Goal: Task Accomplishment & Management: Manage account settings

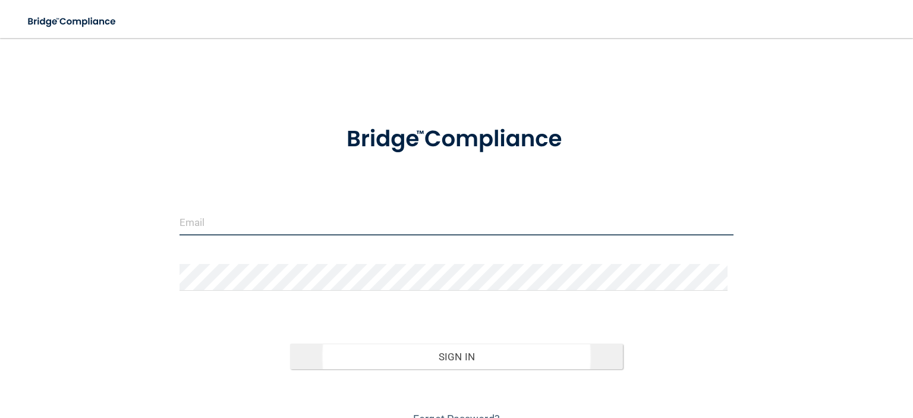
type input "[EMAIL_ADDRESS][DOMAIN_NAME]"
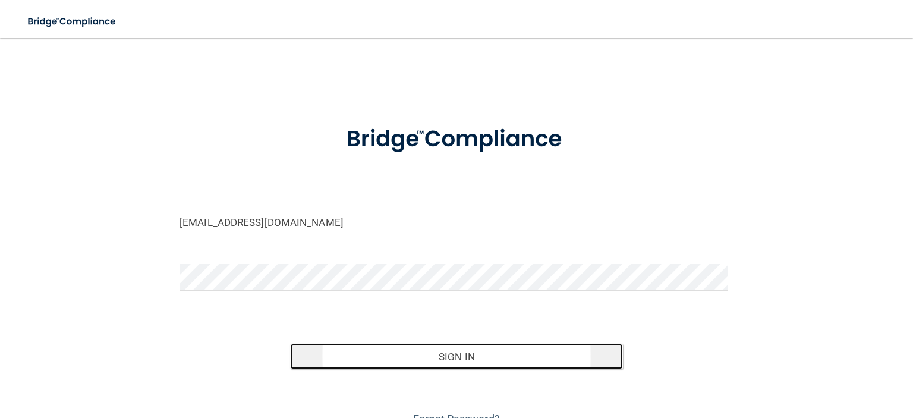
click at [461, 359] on button "Sign In" at bounding box center [456, 357] width 332 height 26
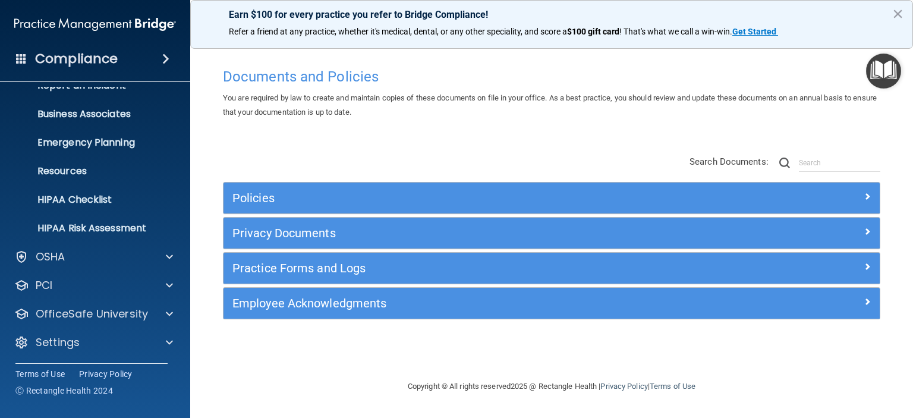
scroll to position [74, 0]
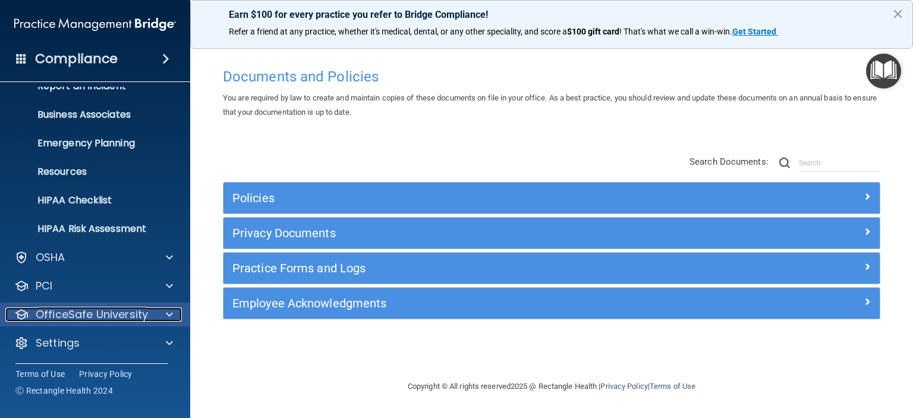
click at [167, 316] on span at bounding box center [169, 314] width 7 height 14
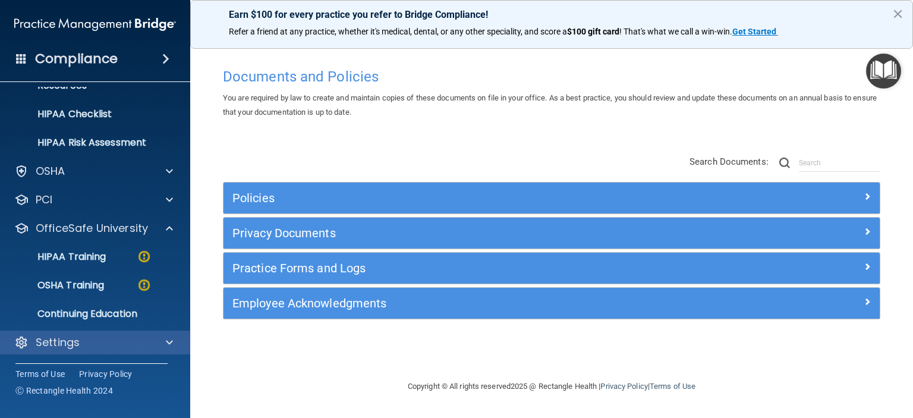
click at [166, 351] on div "Settings" at bounding box center [95, 343] width 191 height 24
click at [174, 339] on div at bounding box center [168, 342] width 30 height 14
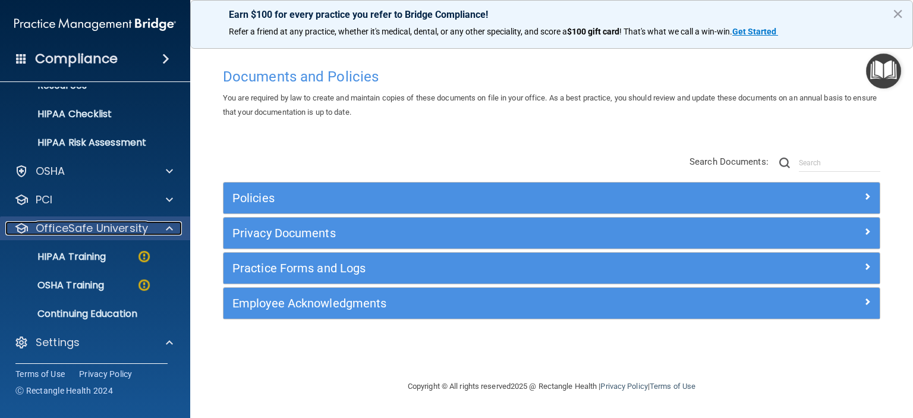
click at [173, 231] on div at bounding box center [168, 228] width 30 height 14
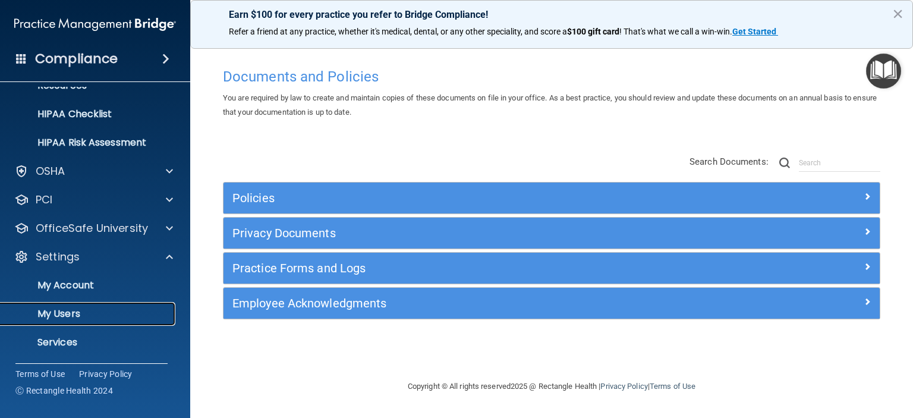
click at [69, 309] on p "My Users" at bounding box center [89, 314] width 162 height 12
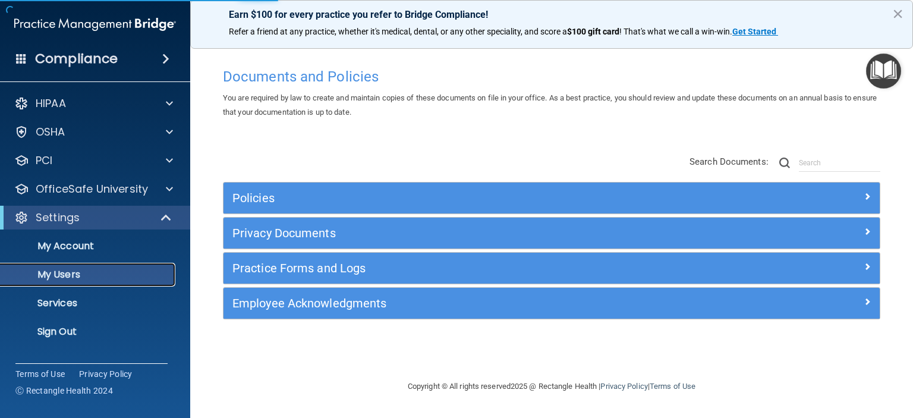
select select "20"
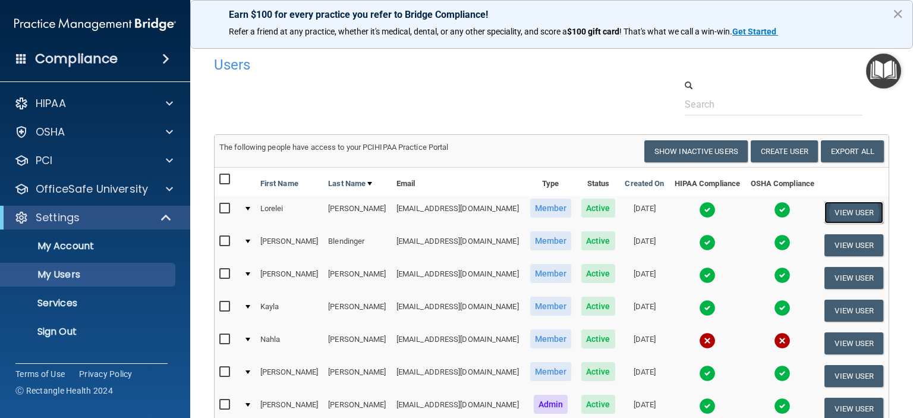
click at [842, 212] on button "View User" at bounding box center [854, 213] width 59 height 22
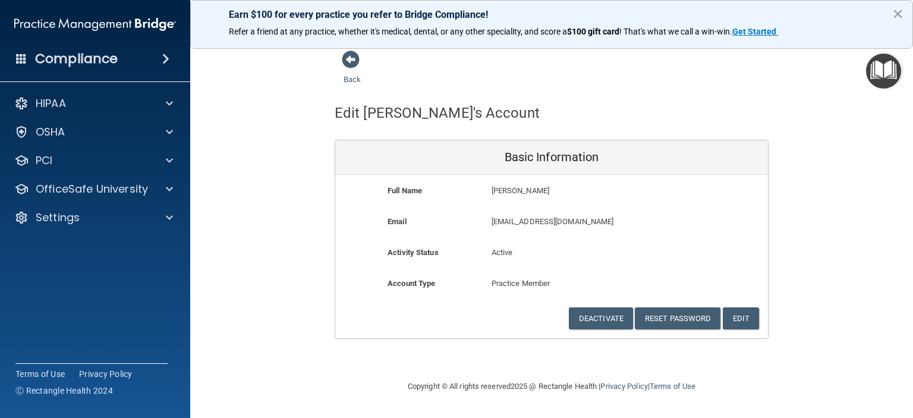
click at [904, 16] on button "×" at bounding box center [898, 13] width 11 height 19
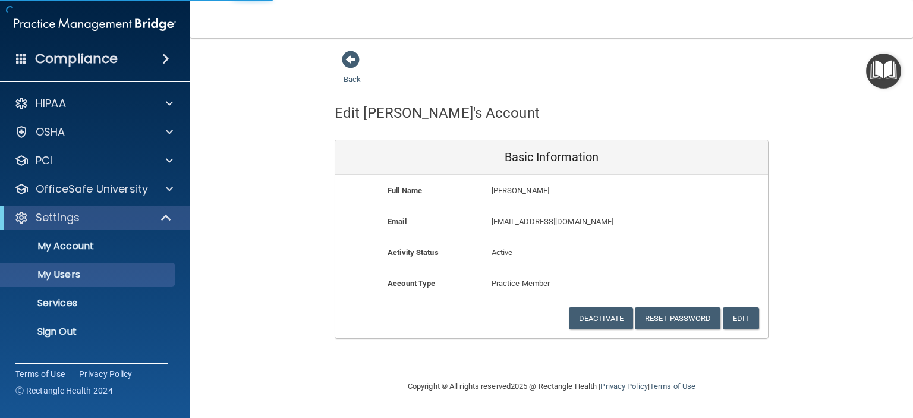
select select "20"
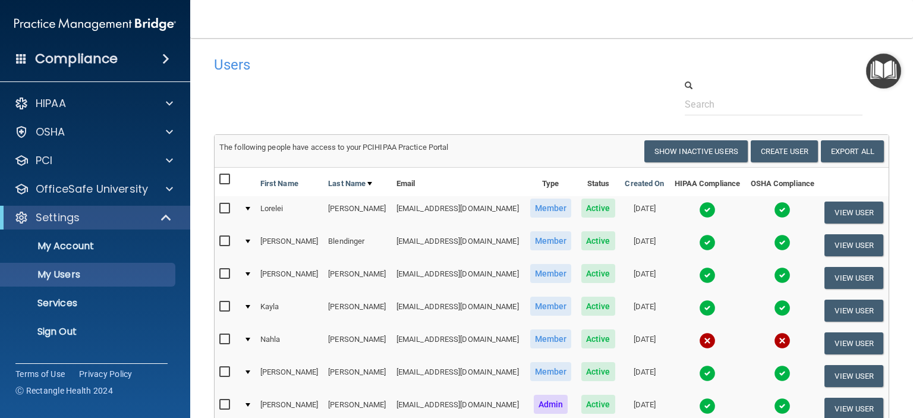
click at [699, 213] on img at bounding box center [707, 210] width 17 height 17
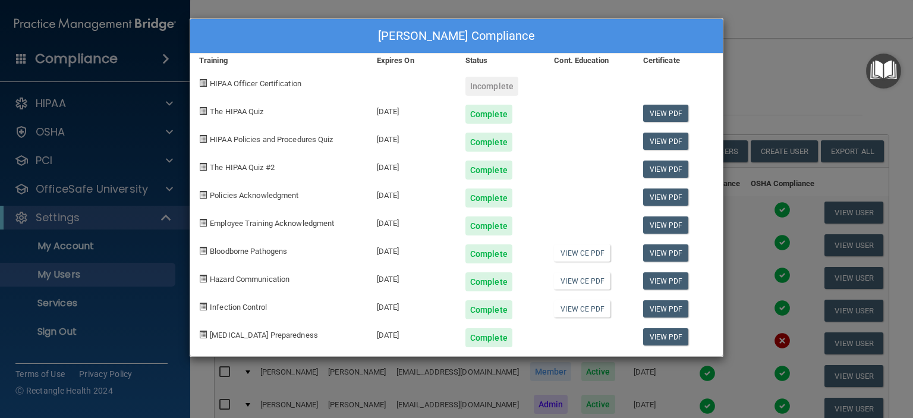
click at [775, 33] on div "[PERSON_NAME] Compliance Training Expires On Status Cont. Education Certificate…" at bounding box center [456, 209] width 913 height 418
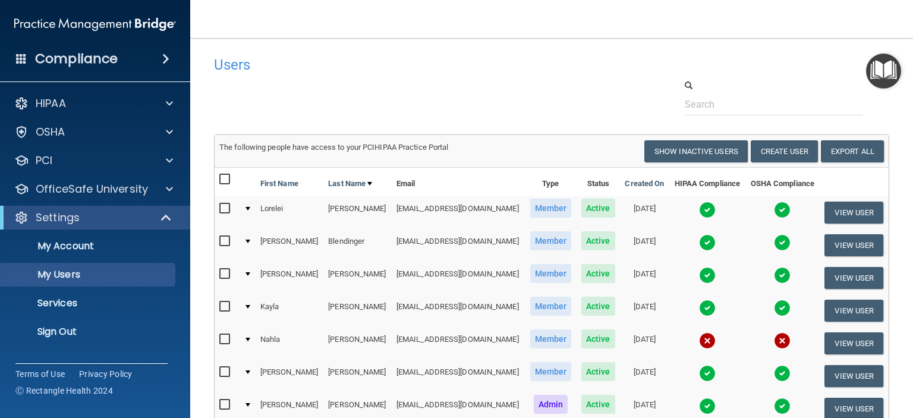
click at [774, 216] on img at bounding box center [782, 210] width 17 height 17
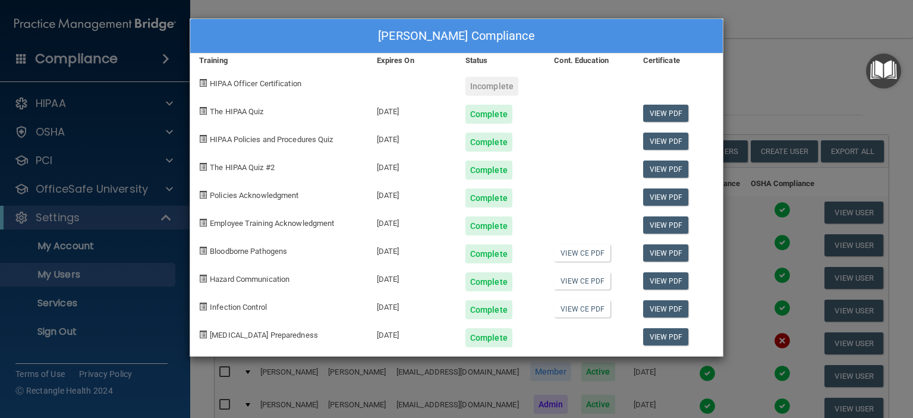
click at [788, 43] on div "[PERSON_NAME] Compliance Training Expires On Status Cont. Education Certificate…" at bounding box center [456, 209] width 913 height 418
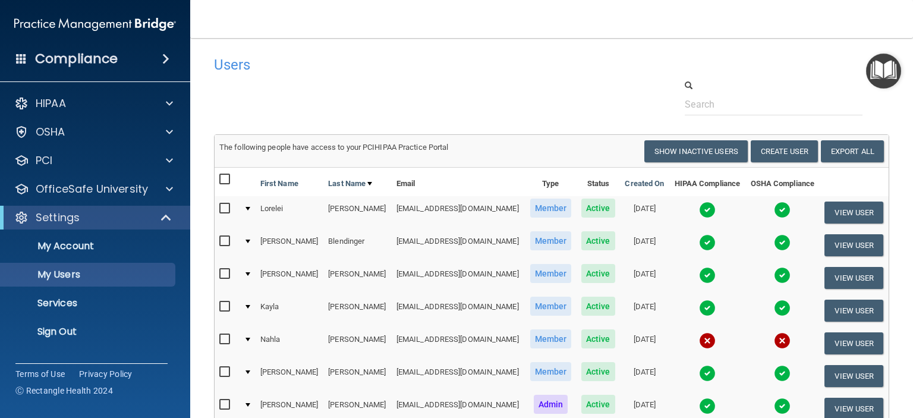
click at [699, 240] on img at bounding box center [707, 242] width 17 height 17
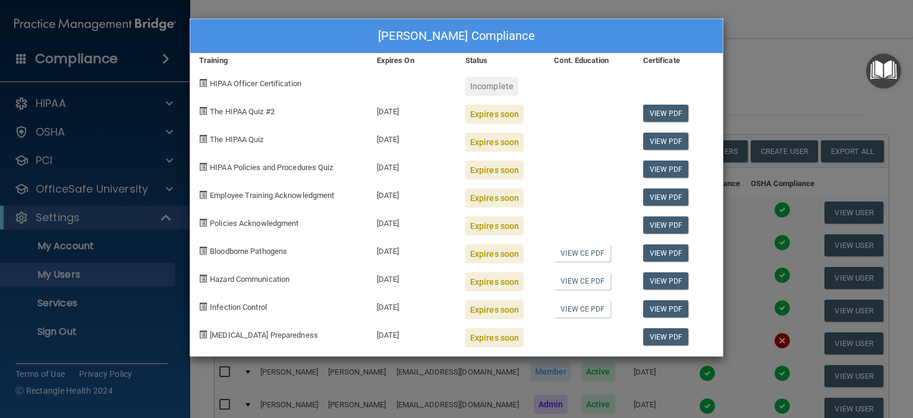
click at [793, 43] on div "[PERSON_NAME] Compliance Training Expires On Status Cont. Education Certificate…" at bounding box center [456, 209] width 913 height 418
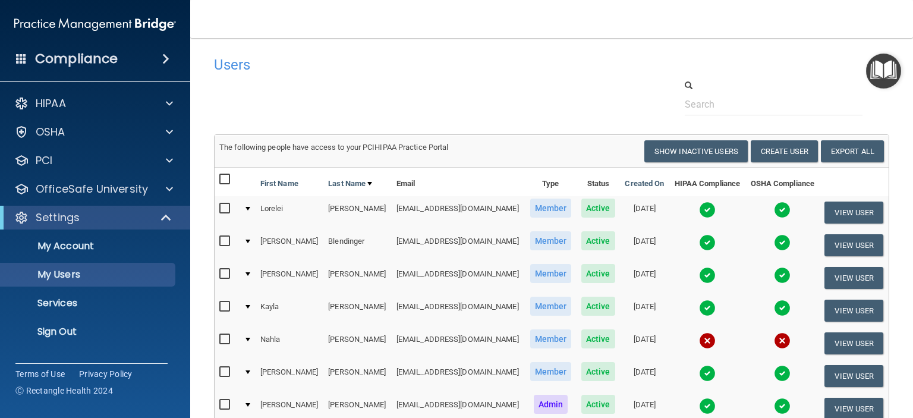
click at [774, 240] on img at bounding box center [782, 242] width 17 height 17
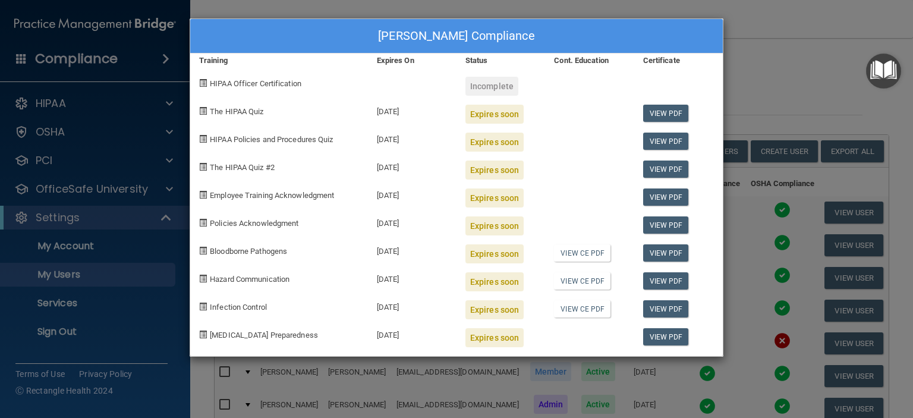
click at [806, 95] on div "[PERSON_NAME] Compliance Training Expires On Status Cont. Education Certificate…" at bounding box center [456, 209] width 913 height 418
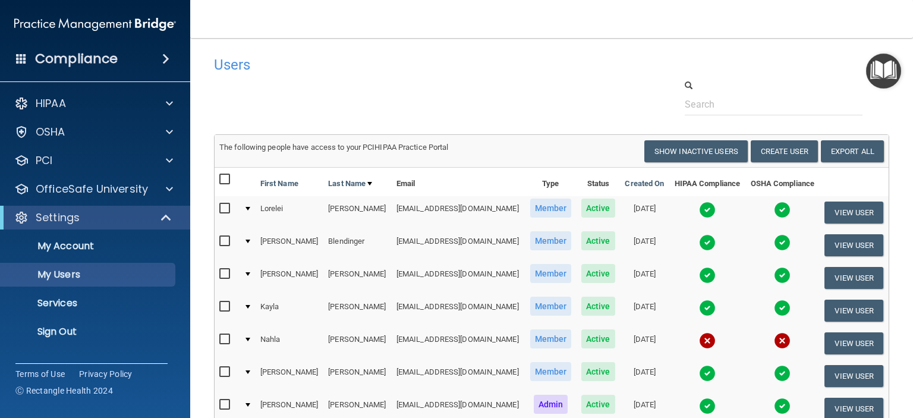
click at [699, 275] on img at bounding box center [707, 275] width 17 height 17
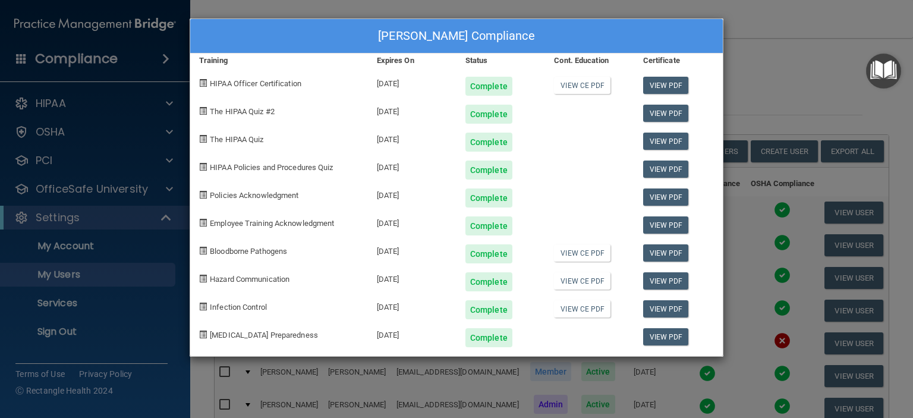
click at [781, 49] on div "[PERSON_NAME] Compliance Training Expires On Status Cont. Education Certificate…" at bounding box center [456, 209] width 913 height 418
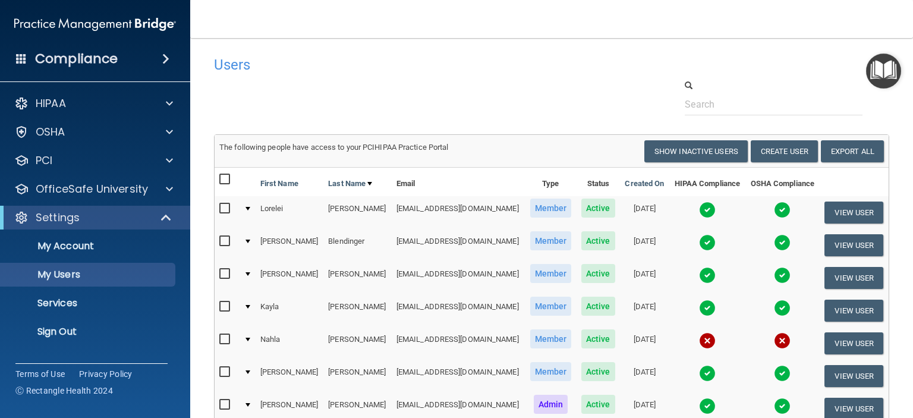
click at [774, 278] on img at bounding box center [782, 275] width 17 height 17
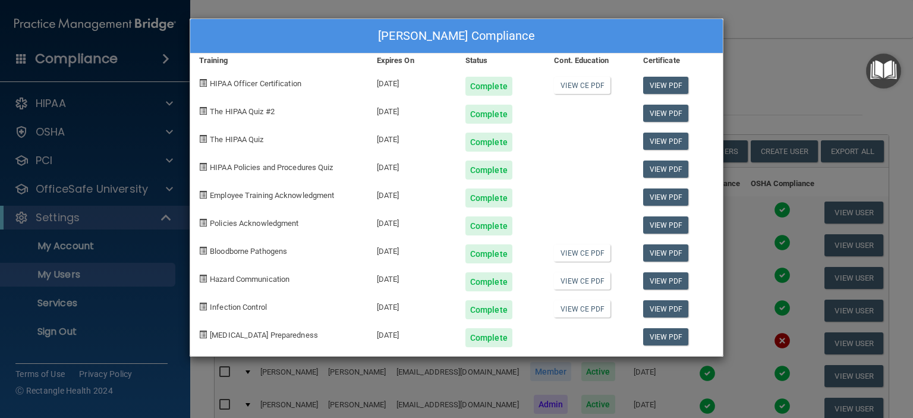
click at [798, 81] on div "[PERSON_NAME] Compliance Training Expires On Status Cont. Education Certificate…" at bounding box center [456, 209] width 913 height 418
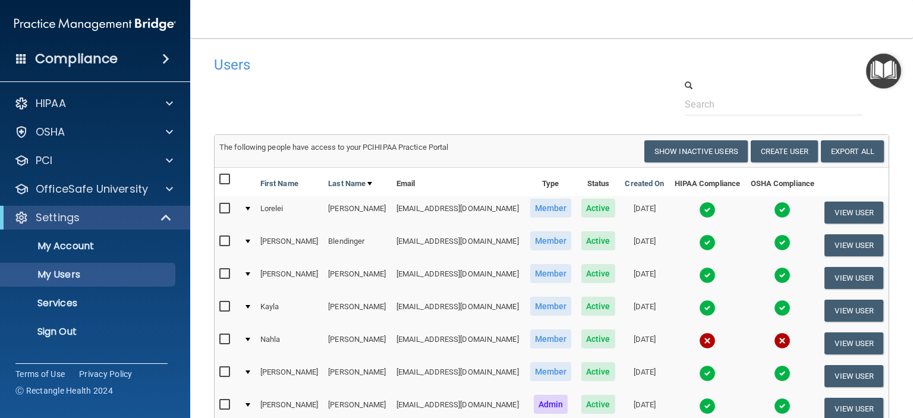
click at [699, 306] on img at bounding box center [707, 308] width 17 height 17
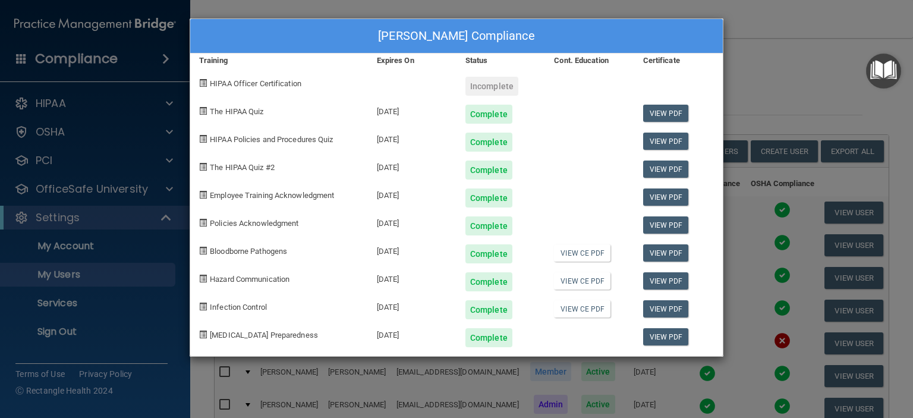
click at [766, 89] on div "[PERSON_NAME] Compliance Training Expires On Status Cont. Education Certificate…" at bounding box center [456, 209] width 913 height 418
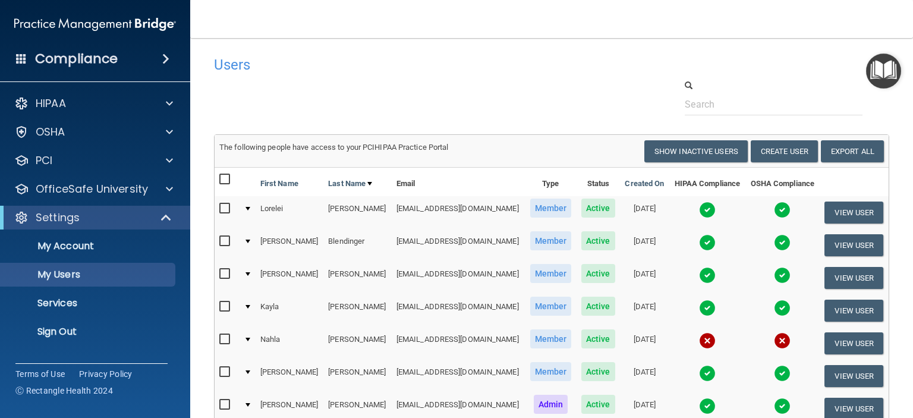
click at [774, 306] on img at bounding box center [782, 308] width 17 height 17
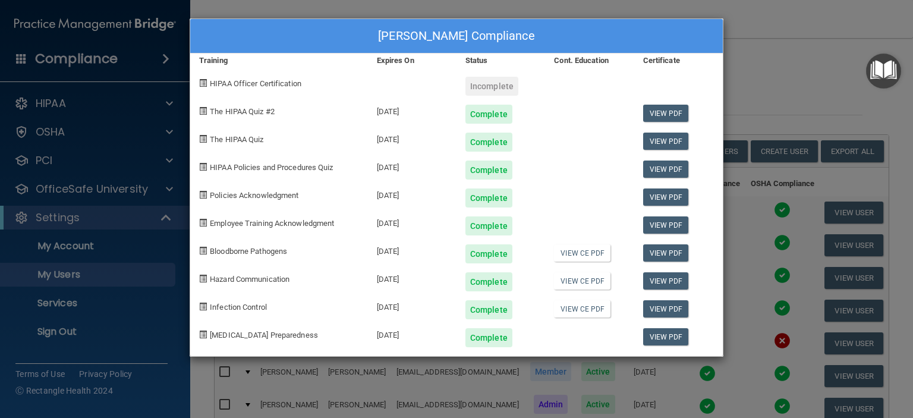
click at [802, 102] on div "[PERSON_NAME] Compliance Training Expires On Status Cont. Education Certificate…" at bounding box center [456, 209] width 913 height 418
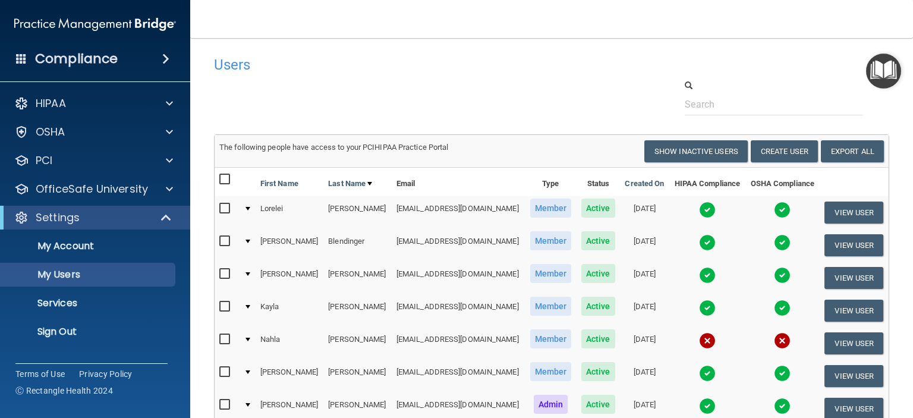
click at [699, 370] on img at bounding box center [707, 373] width 17 height 17
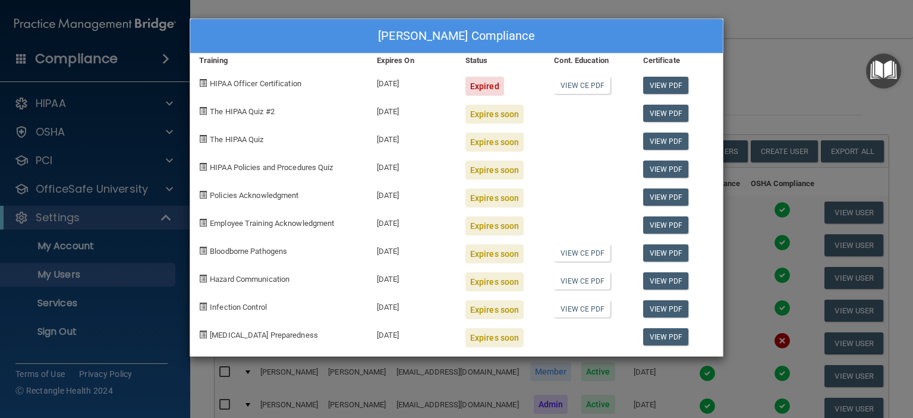
click at [792, 116] on div "[PERSON_NAME] Compliance Training Expires On Status Cont. Education Certificate…" at bounding box center [456, 209] width 913 height 418
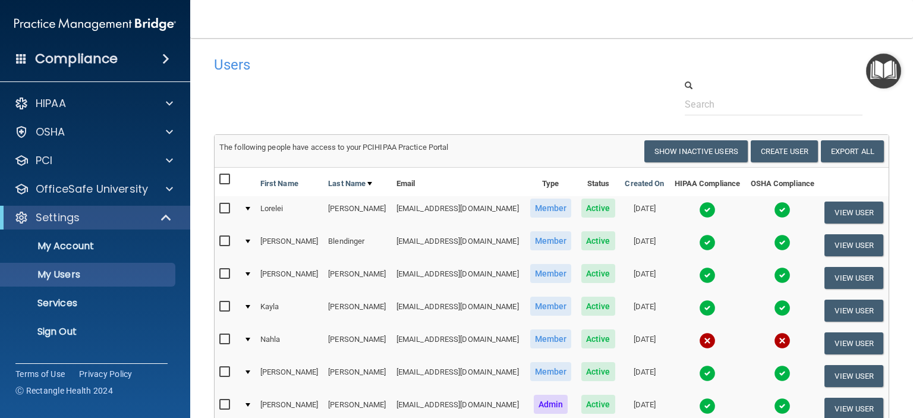
click at [774, 377] on img at bounding box center [782, 373] width 17 height 17
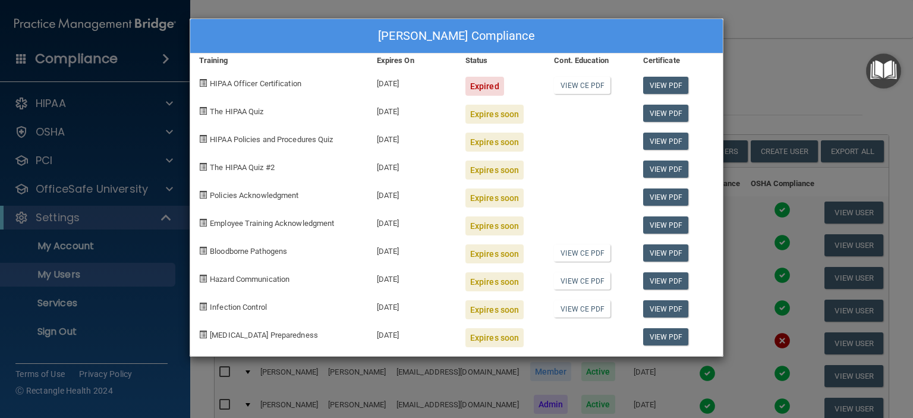
click at [778, 68] on div "[PERSON_NAME] Compliance Training Expires On Status Cont. Education Certificate…" at bounding box center [456, 209] width 913 height 418
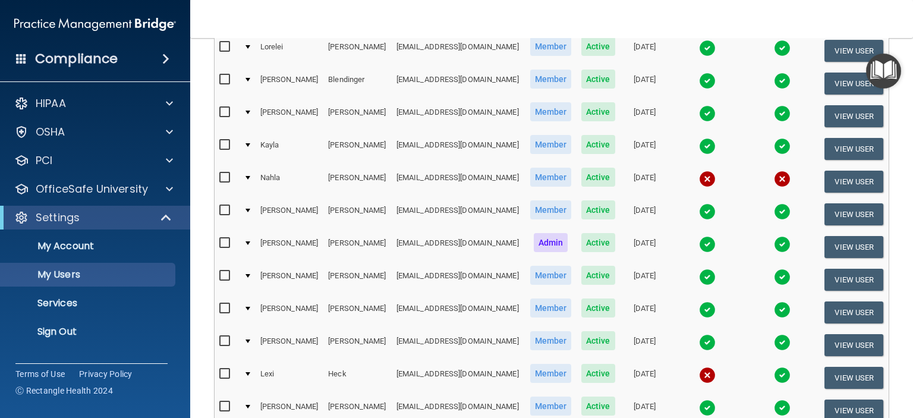
scroll to position [171, 0]
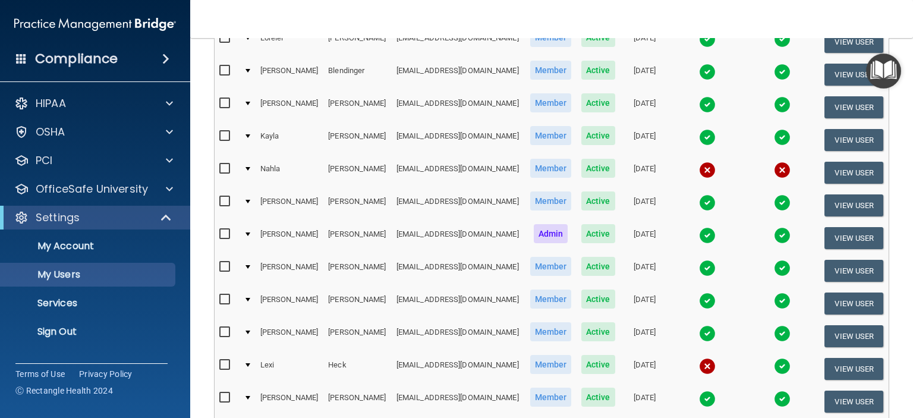
click at [699, 230] on img at bounding box center [707, 235] width 17 height 17
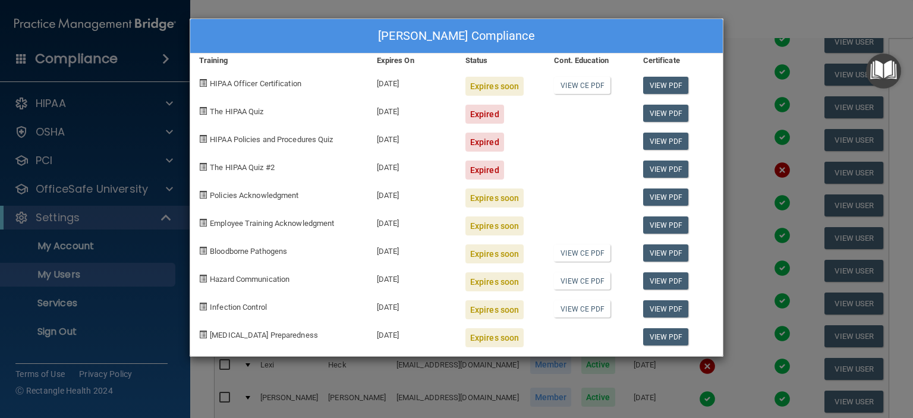
click at [774, 33] on div "[PERSON_NAME] Compliance Training Expires On Status Cont. Education Certificate…" at bounding box center [456, 209] width 913 height 418
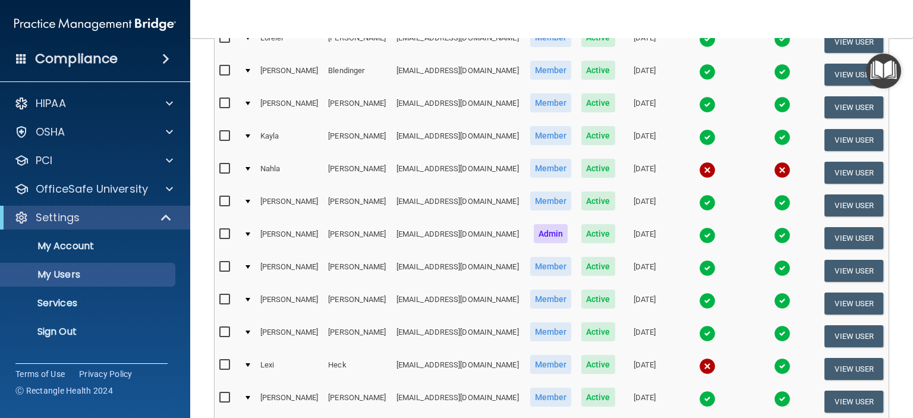
click at [699, 266] on img at bounding box center [707, 268] width 17 height 17
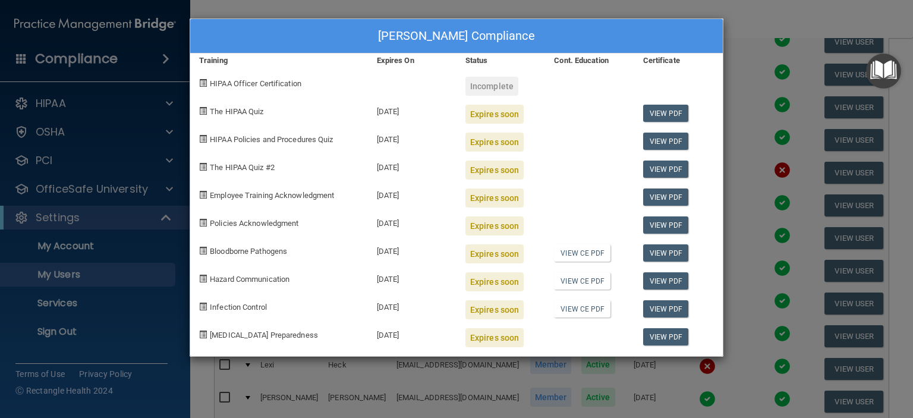
click at [774, 18] on div "[PERSON_NAME] Compliance Training Expires On Status Cont. Education Certificate…" at bounding box center [456, 209] width 913 height 418
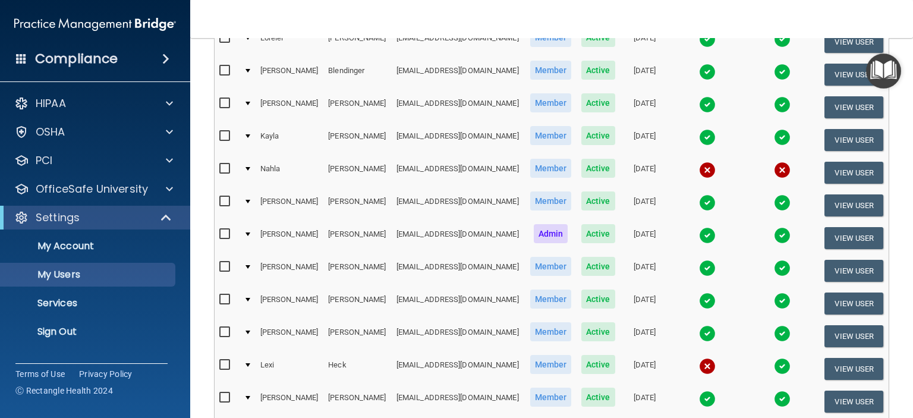
click at [699, 300] on img at bounding box center [707, 301] width 17 height 17
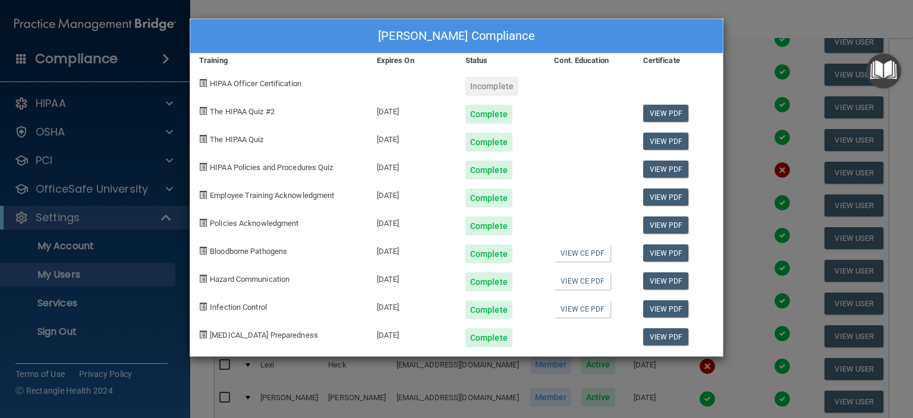
click at [774, 22] on div "[PERSON_NAME] Compliance Training Expires On Status Cont. Education Certificate…" at bounding box center [456, 209] width 913 height 418
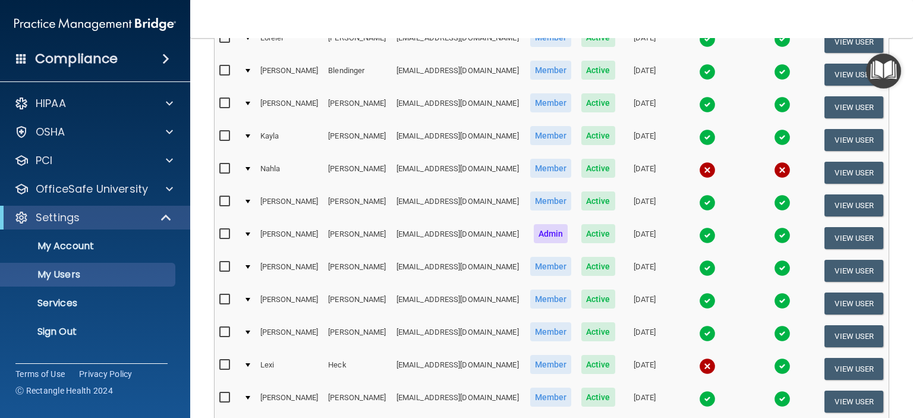
click at [699, 330] on img at bounding box center [707, 333] width 17 height 17
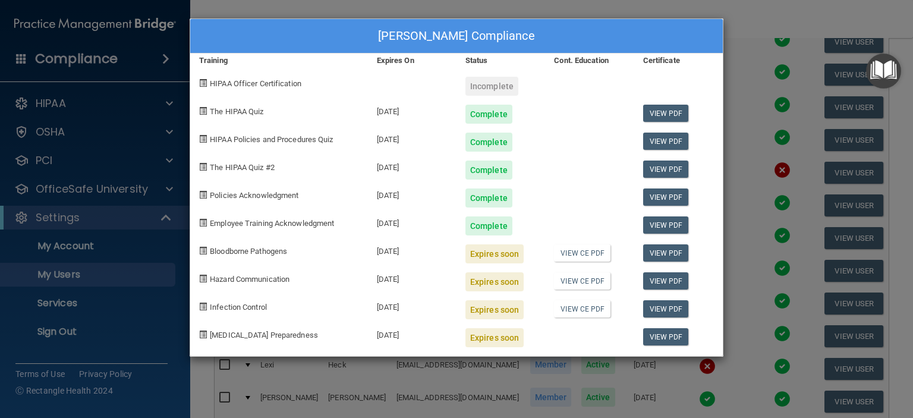
click at [755, 18] on div "[PERSON_NAME] Compliance Training Expires On Status Cont. Education Certificate…" at bounding box center [456, 209] width 913 height 418
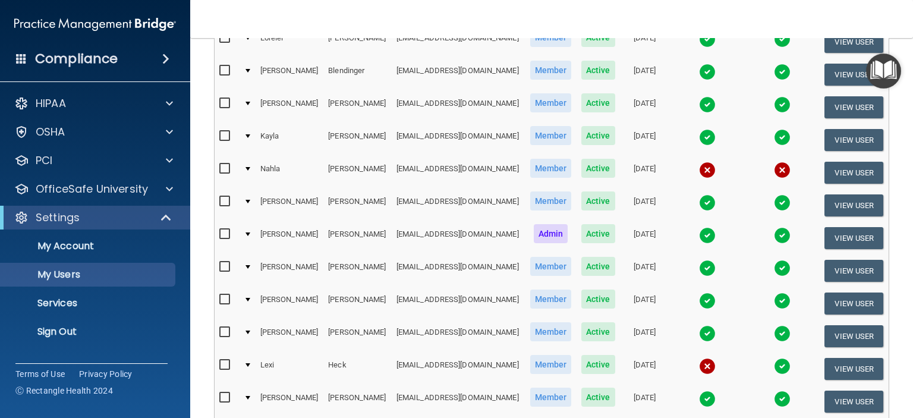
click at [774, 328] on img at bounding box center [782, 333] width 17 height 17
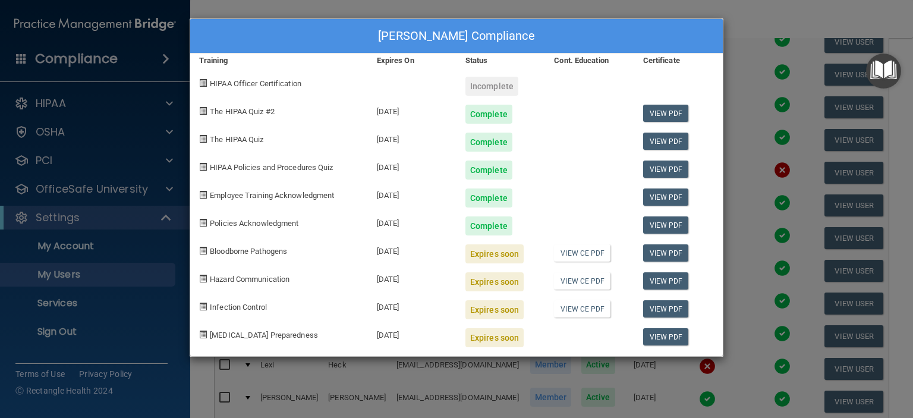
click at [741, 27] on div "[PERSON_NAME] Compliance Training Expires On Status Cont. Education Certificate…" at bounding box center [456, 209] width 913 height 418
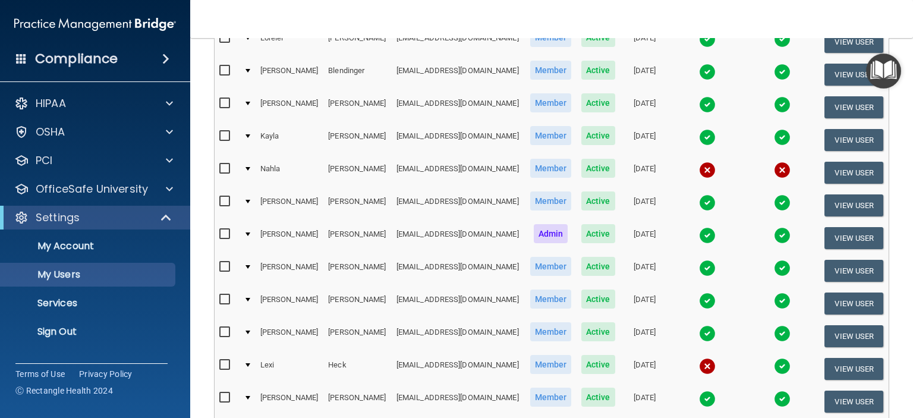
click at [699, 328] on img at bounding box center [707, 333] width 17 height 17
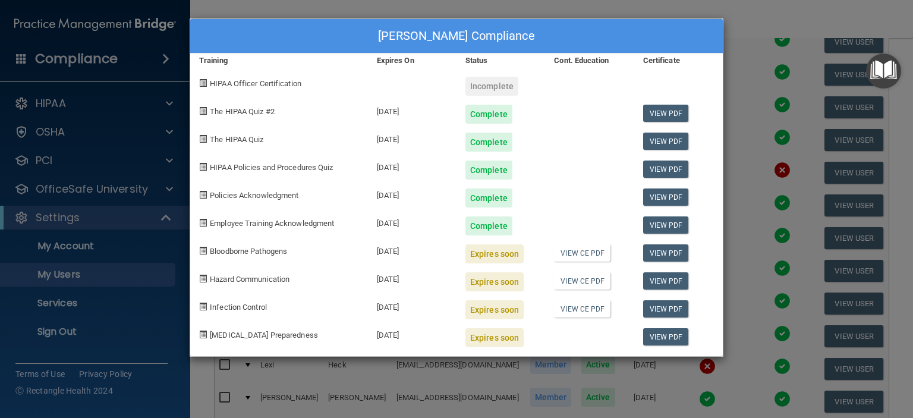
click at [764, 18] on div "[PERSON_NAME] Compliance Training Expires On Status Cont. Education Certificate…" at bounding box center [456, 209] width 913 height 418
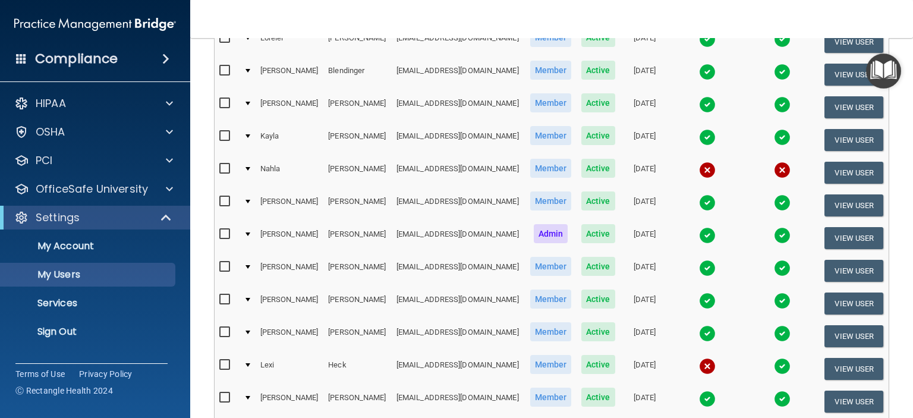
click at [699, 396] on img at bounding box center [707, 399] width 17 height 17
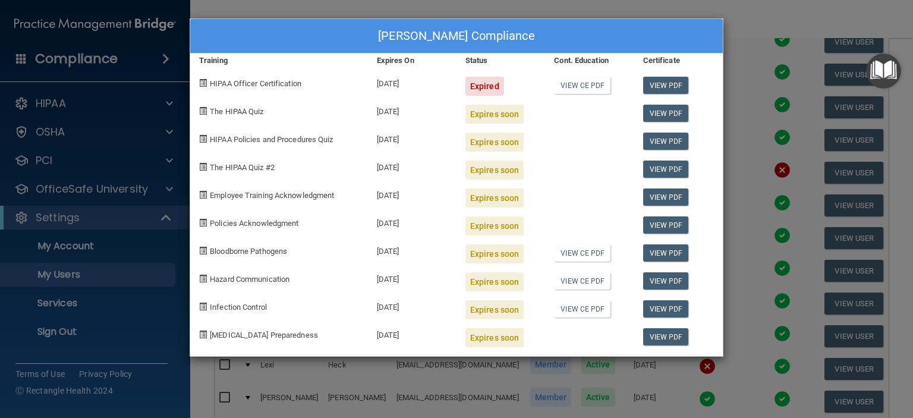
click at [736, 17] on div "[PERSON_NAME] Compliance Training Expires On Status Cont. Education Certificate…" at bounding box center [456, 209] width 913 height 418
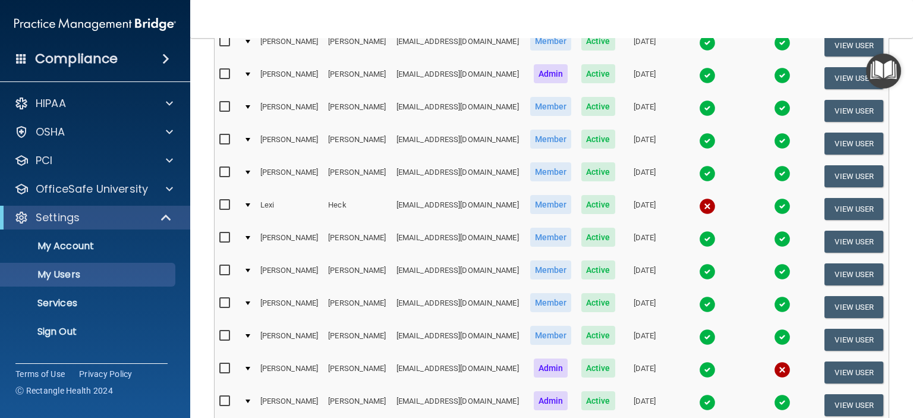
scroll to position [331, 0]
click at [699, 268] on img at bounding box center [707, 271] width 17 height 17
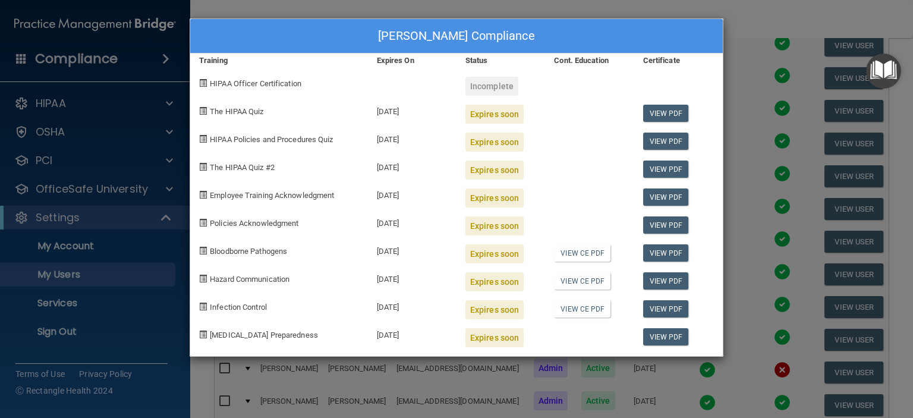
click at [746, 28] on div "[PERSON_NAME] Compliance Training Expires On Status Cont. Education Certificate…" at bounding box center [456, 209] width 913 height 418
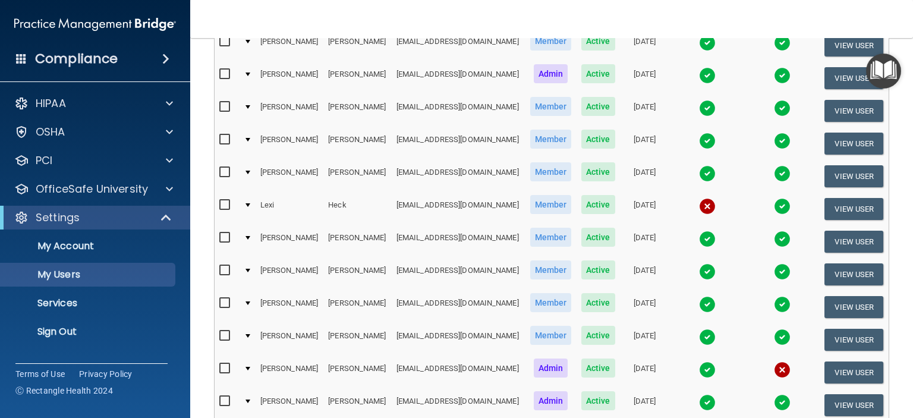
click at [699, 303] on img at bounding box center [707, 304] width 17 height 17
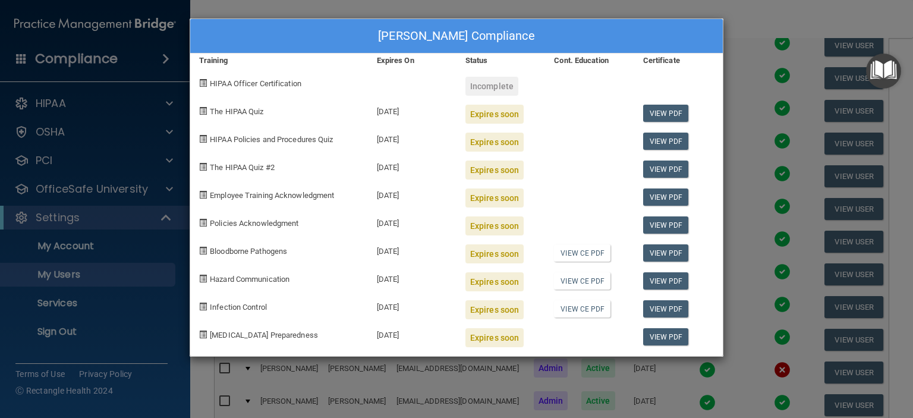
click at [747, 21] on div "[PERSON_NAME] Compliance Training Expires On Status Cont. Education Certificate…" at bounding box center [456, 209] width 913 height 418
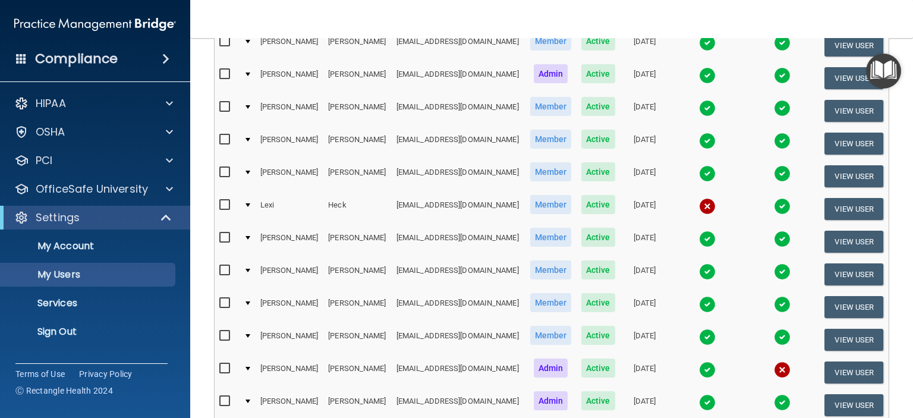
click at [699, 331] on img at bounding box center [707, 337] width 17 height 17
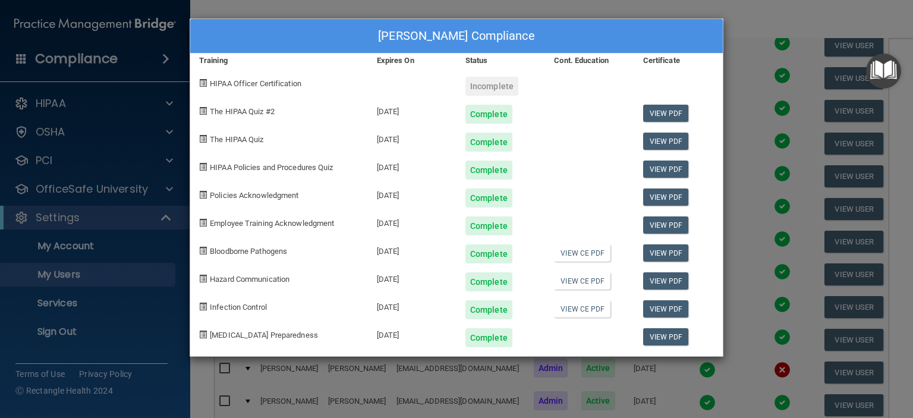
click at [743, 23] on div "[PERSON_NAME] Compliance Training Expires On Status Cont. Education Certificate…" at bounding box center [456, 209] width 913 height 418
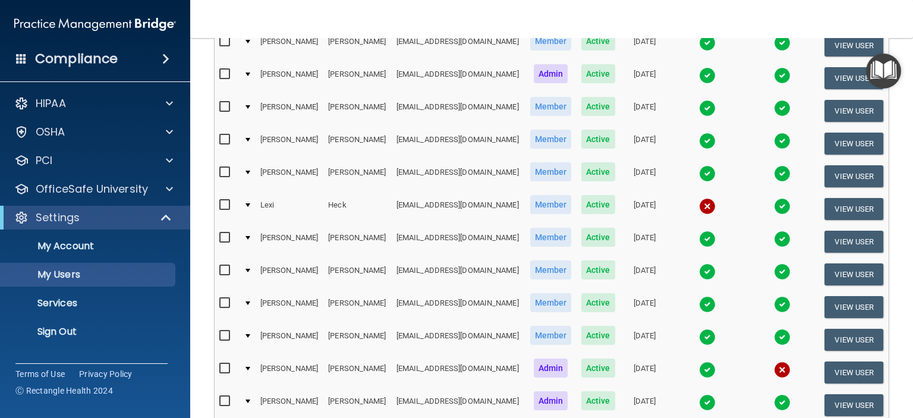
click at [774, 331] on img at bounding box center [782, 337] width 17 height 17
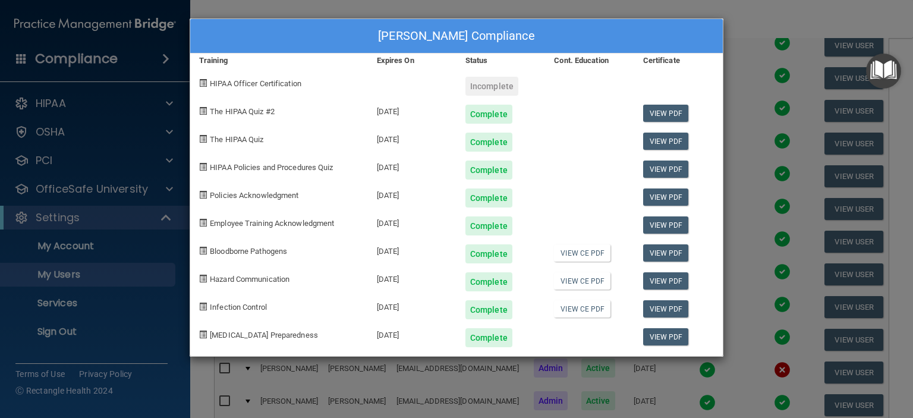
click at [767, 20] on div "[PERSON_NAME] Compliance Training Expires On Status Cont. Education Certificate…" at bounding box center [456, 209] width 913 height 418
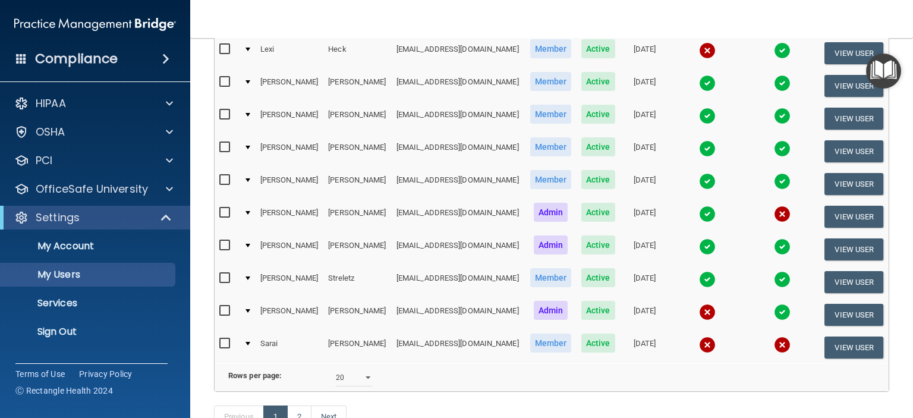
scroll to position [498, 0]
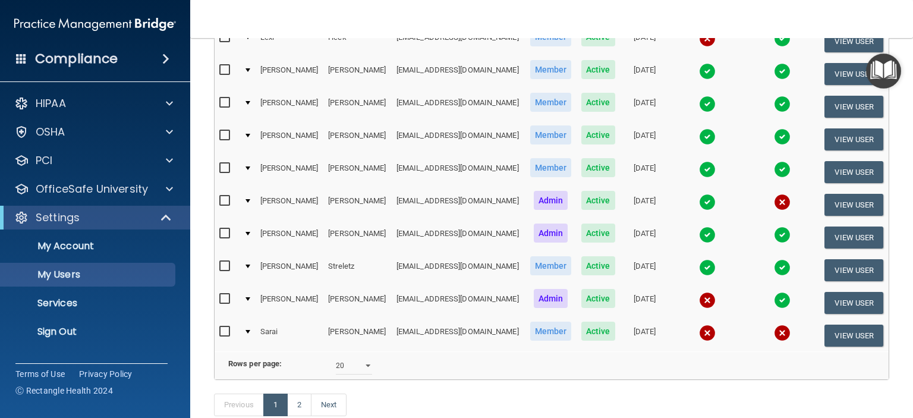
click at [699, 230] on img at bounding box center [707, 235] width 17 height 17
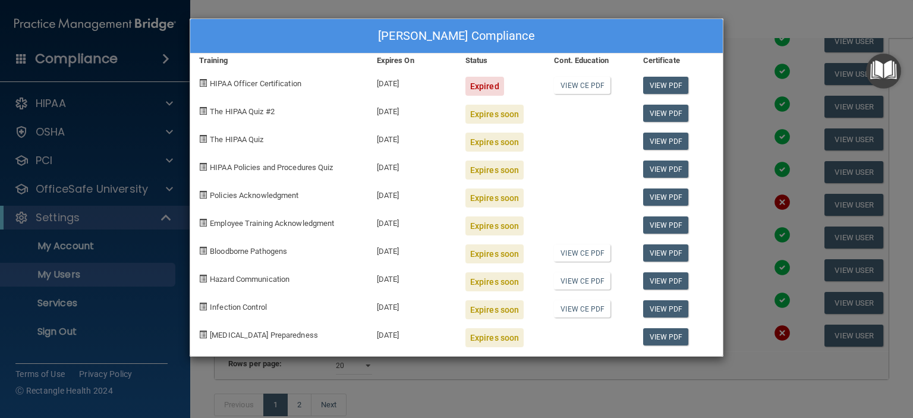
click at [755, 28] on div "[PERSON_NAME] Compliance Training Expires On Status Cont. Education Certificate…" at bounding box center [456, 209] width 913 height 418
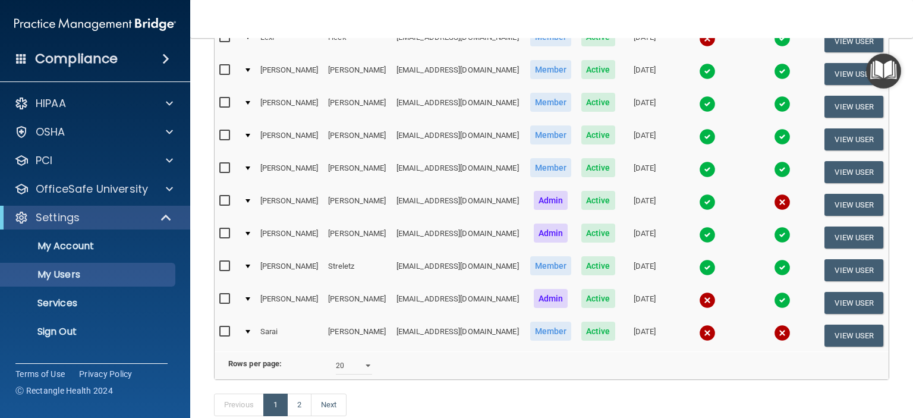
click at [699, 260] on img at bounding box center [707, 267] width 17 height 17
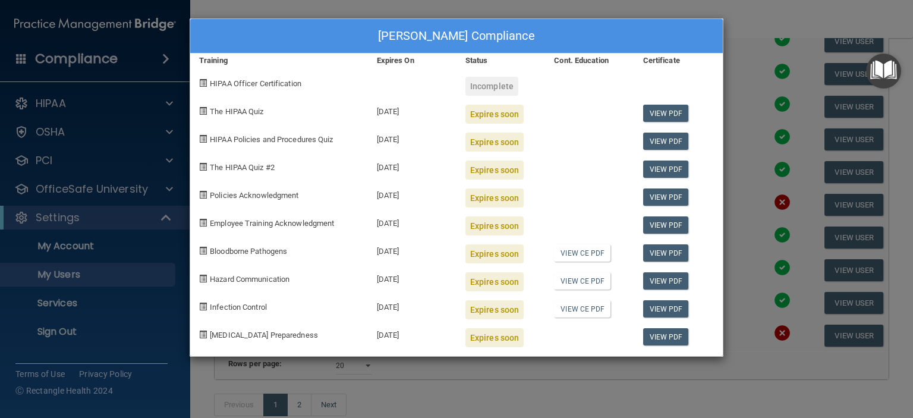
click at [749, 23] on div "[PERSON_NAME] Compliance Training Expires On Status Cont. Education Certificate…" at bounding box center [456, 209] width 913 height 418
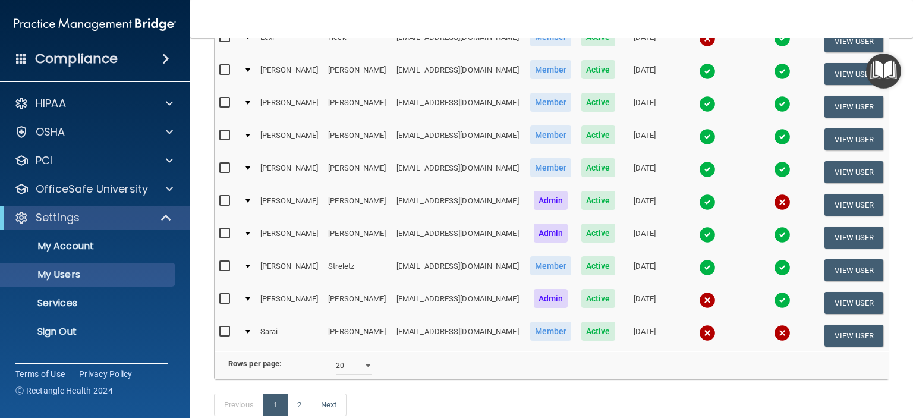
click at [699, 292] on img at bounding box center [707, 300] width 17 height 17
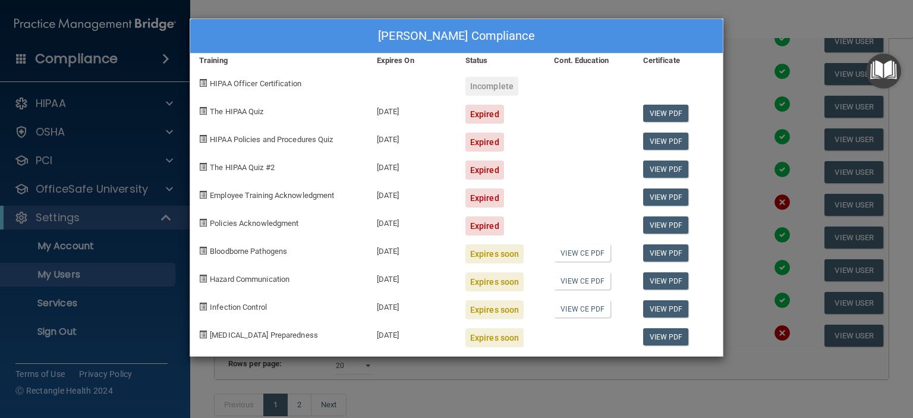
click at [743, 23] on div "[PERSON_NAME] Compliance Training Expires On Status Cont. Education Certificate…" at bounding box center [456, 209] width 913 height 418
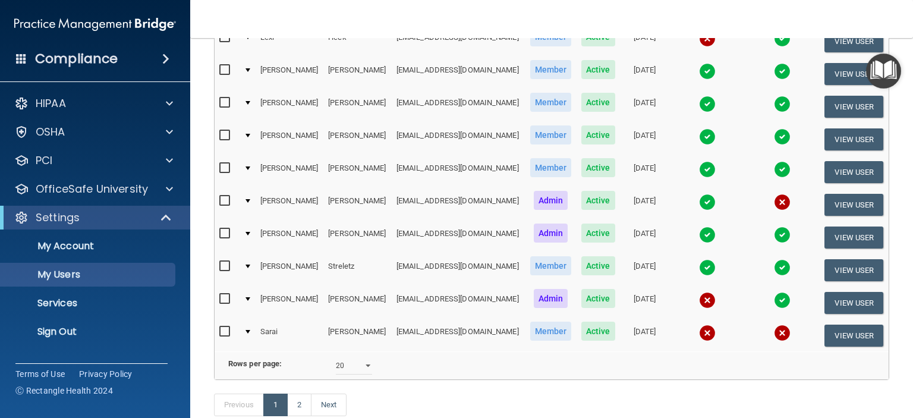
scroll to position [572, 0]
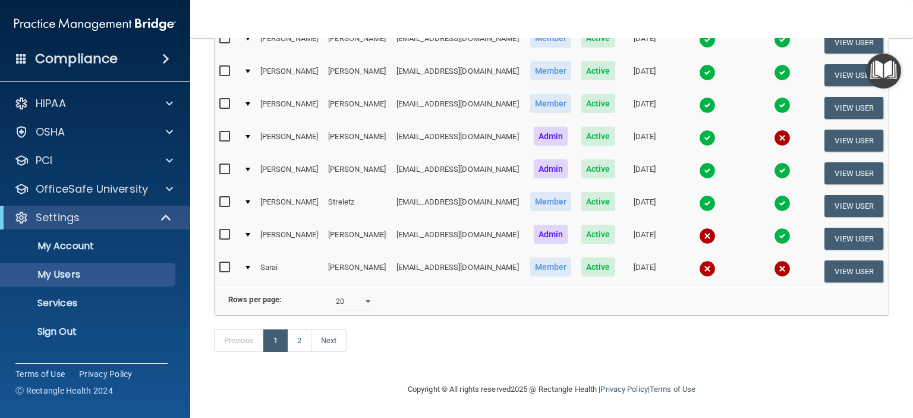
click at [699, 260] on img at bounding box center [707, 268] width 17 height 17
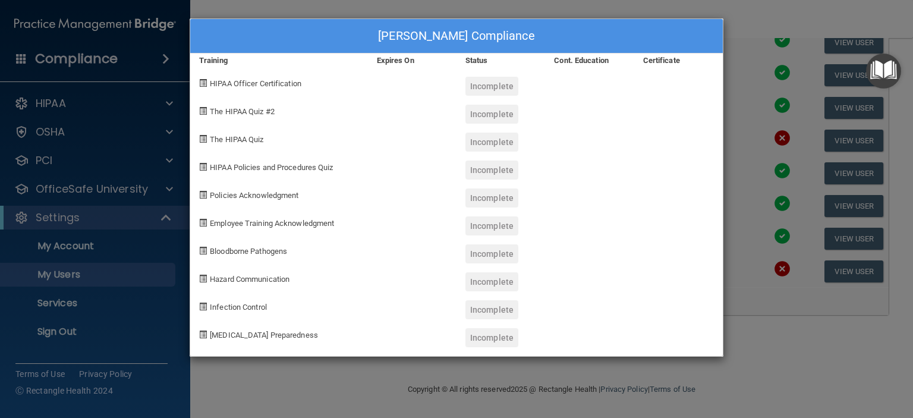
click at [781, 21] on div "[PERSON_NAME] Compliance Training Expires On Status Cont. Education Certificate…" at bounding box center [456, 209] width 913 height 418
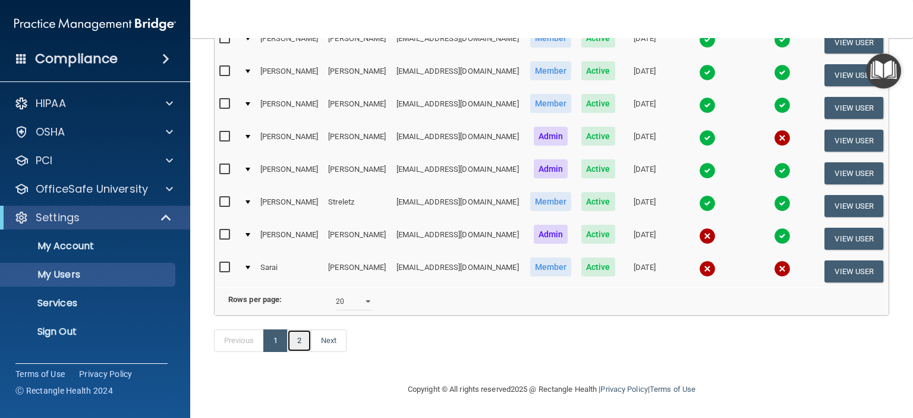
click at [300, 341] on link "2" at bounding box center [299, 340] width 24 height 23
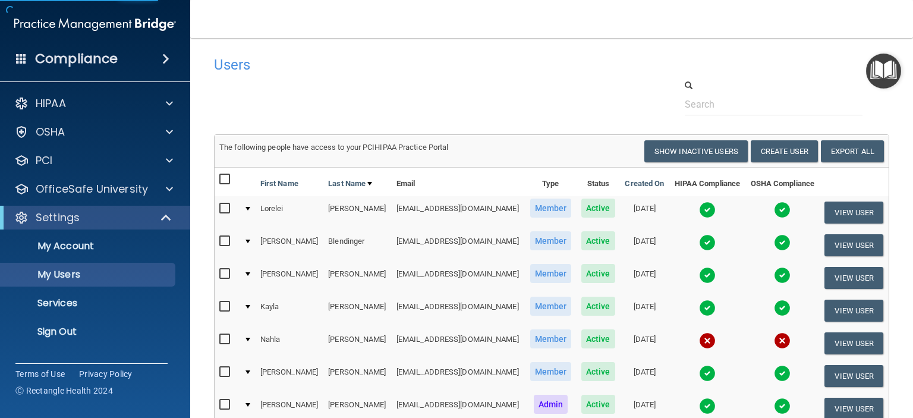
select select "20"
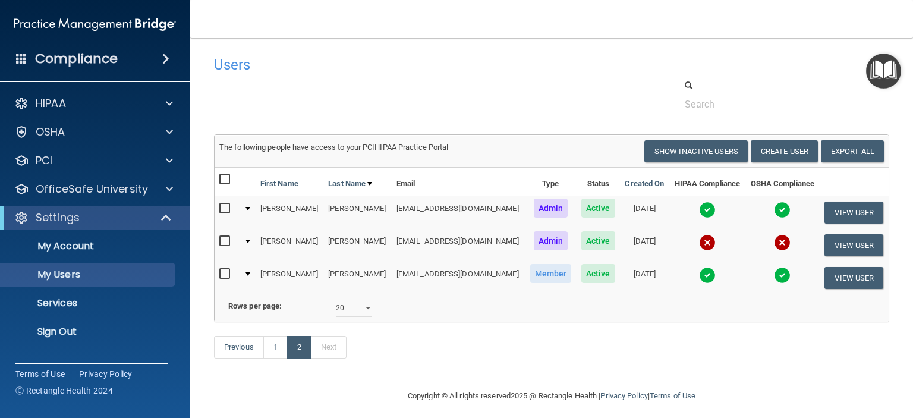
click at [699, 211] on img at bounding box center [707, 210] width 17 height 17
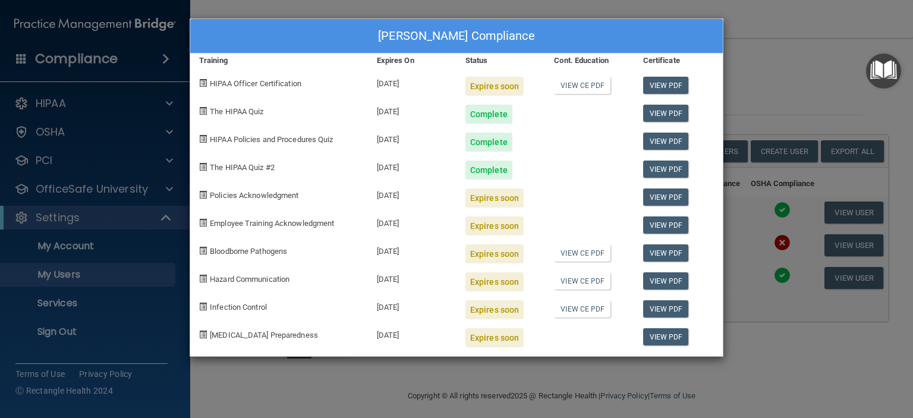
click at [778, 35] on div "[PERSON_NAME] Compliance Training Expires On Status Cont. Education Certificate…" at bounding box center [456, 209] width 913 height 418
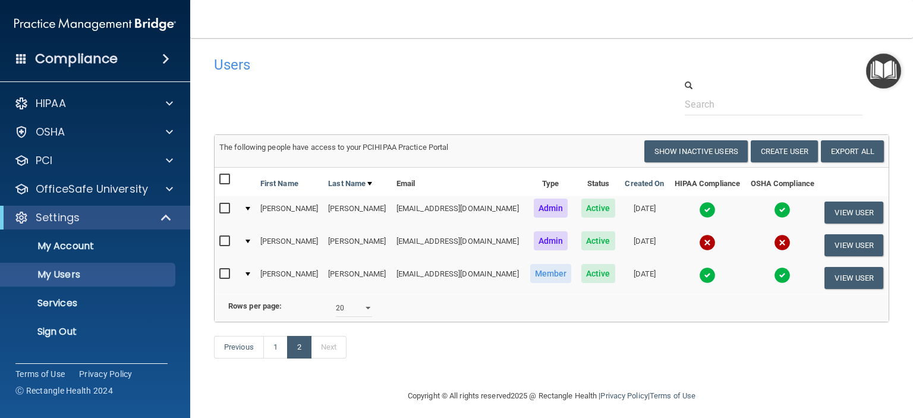
click at [699, 278] on img at bounding box center [707, 275] width 17 height 17
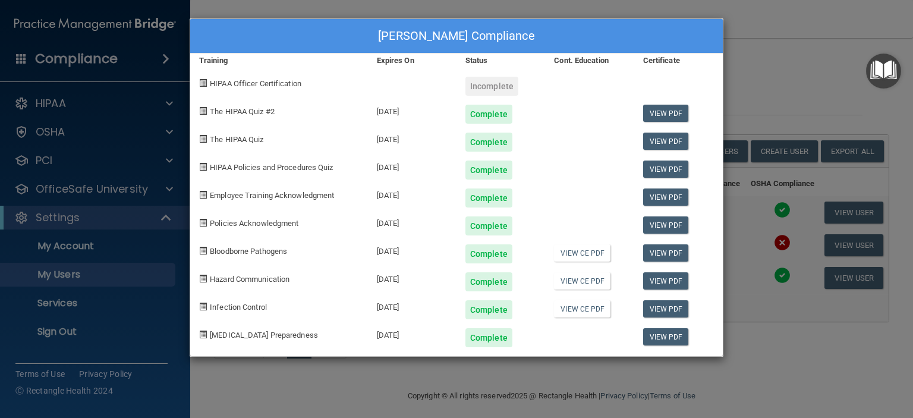
click at [786, 78] on div "[PERSON_NAME] Compliance Training Expires On Status Cont. Education Certificate…" at bounding box center [456, 209] width 913 height 418
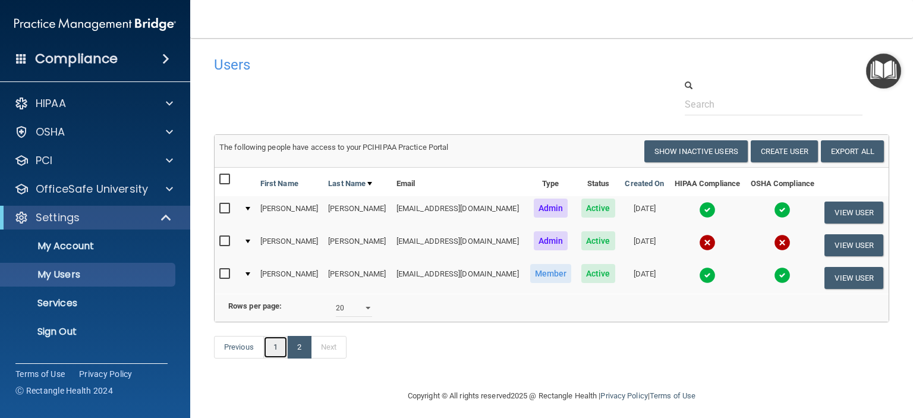
click at [274, 359] on link "1" at bounding box center [275, 347] width 24 height 23
select select "20"
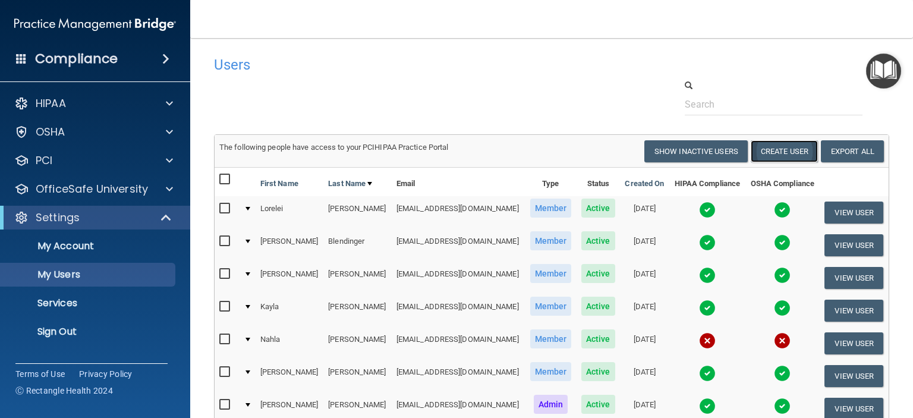
click at [771, 146] on button "Create User" at bounding box center [784, 151] width 67 height 22
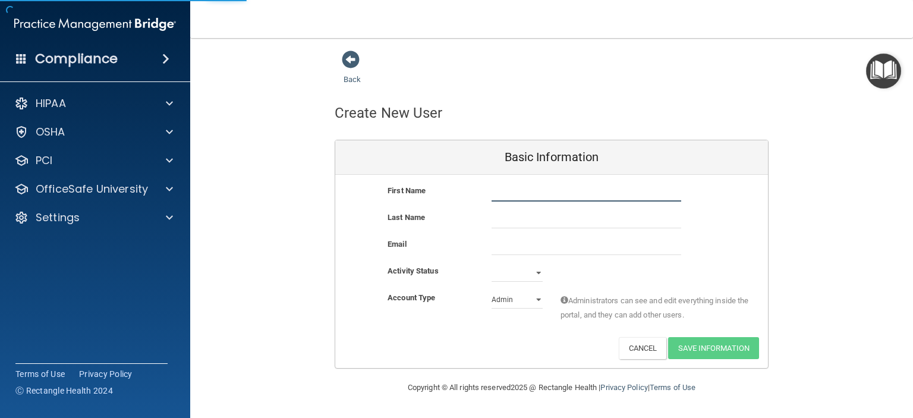
click at [503, 187] on input "text" at bounding box center [587, 193] width 190 height 18
type input "Lexi"
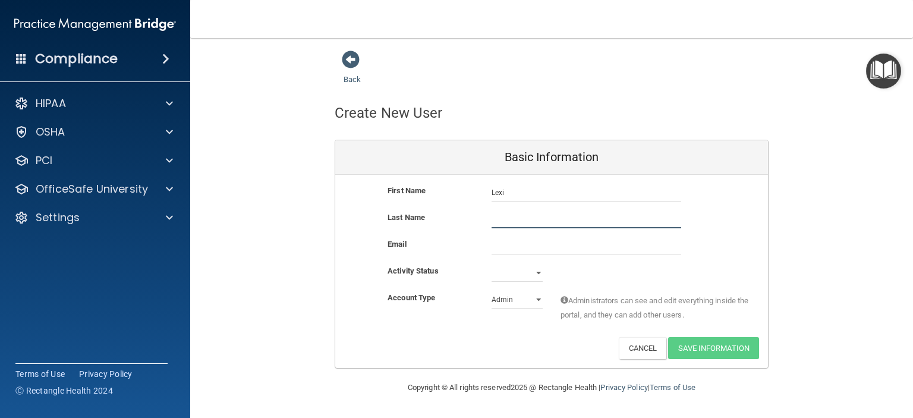
click at [506, 216] on input "text" at bounding box center [587, 220] width 190 height 18
type input "Heck"
click at [502, 244] on input "email" at bounding box center [587, 246] width 190 height 18
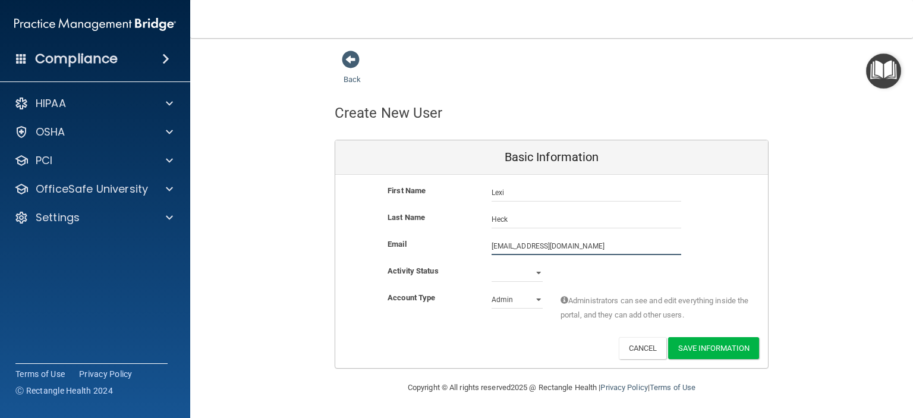
type input "[EMAIL_ADDRESS][DOMAIN_NAME]"
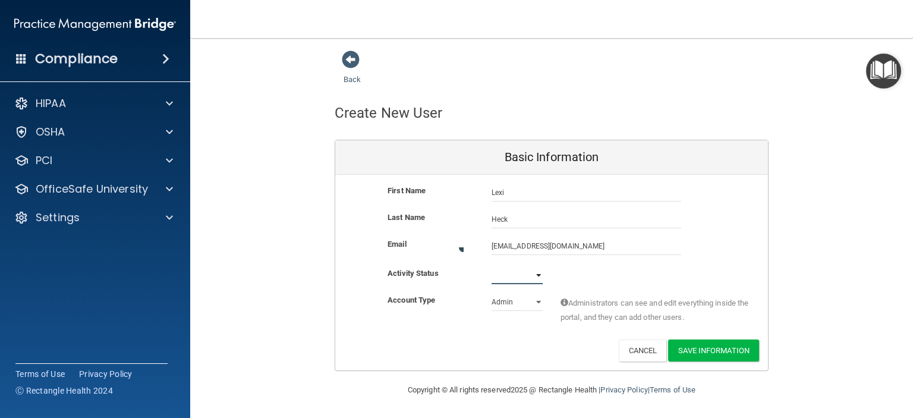
click at [535, 273] on select "Active Inactive" at bounding box center [517, 275] width 51 height 18
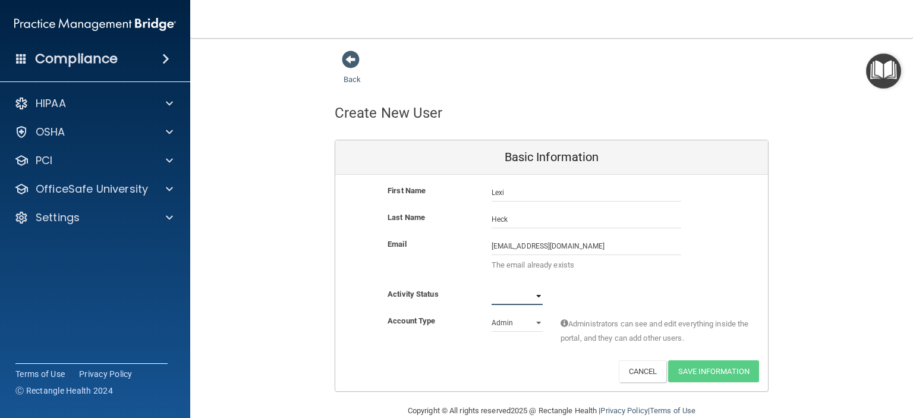
select select "active"
click at [492, 287] on select "Active Inactive" at bounding box center [517, 296] width 51 height 18
click at [522, 328] on select "Admin Member" at bounding box center [517, 323] width 51 height 18
select select "practice_member"
click at [492, 314] on select "Admin Member" at bounding box center [517, 323] width 51 height 18
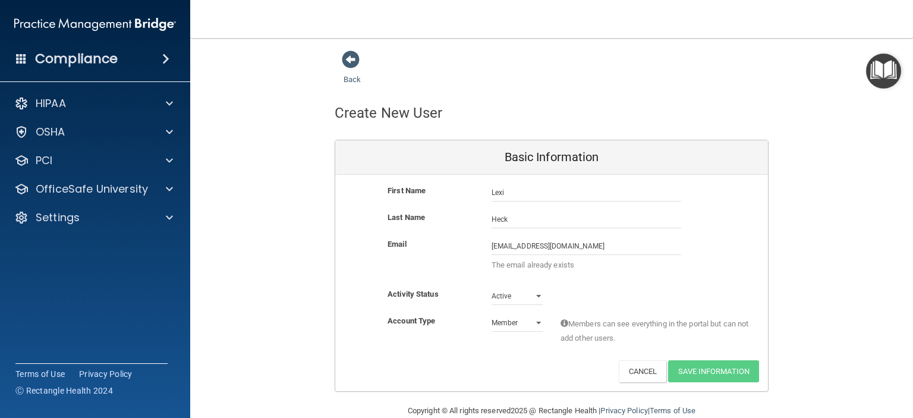
scroll to position [21, 0]
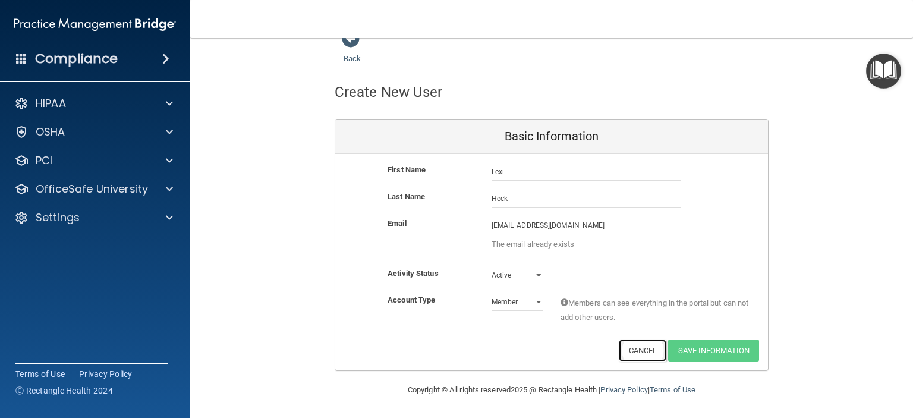
click at [637, 348] on button "Cancel" at bounding box center [643, 351] width 48 height 22
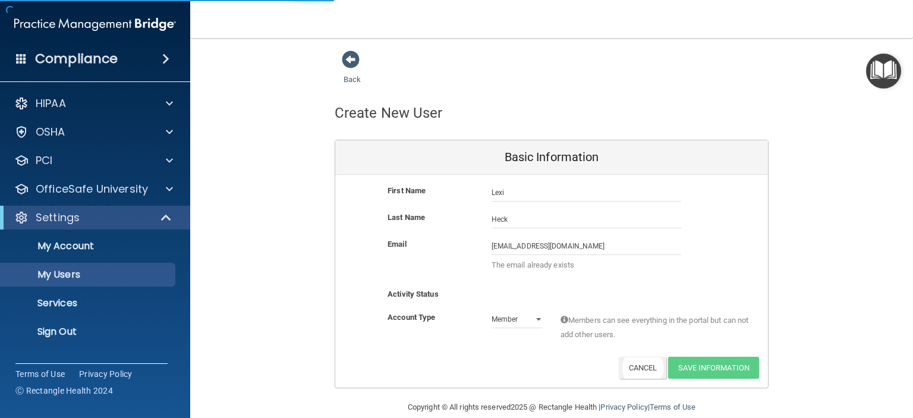
select select "20"
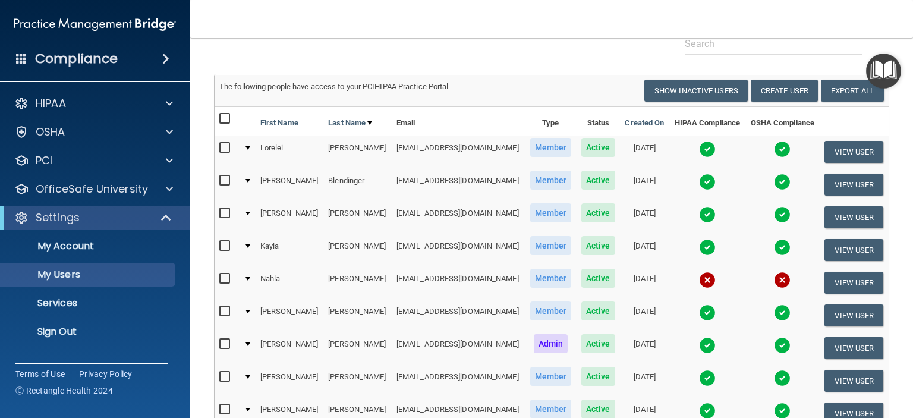
scroll to position [61, 0]
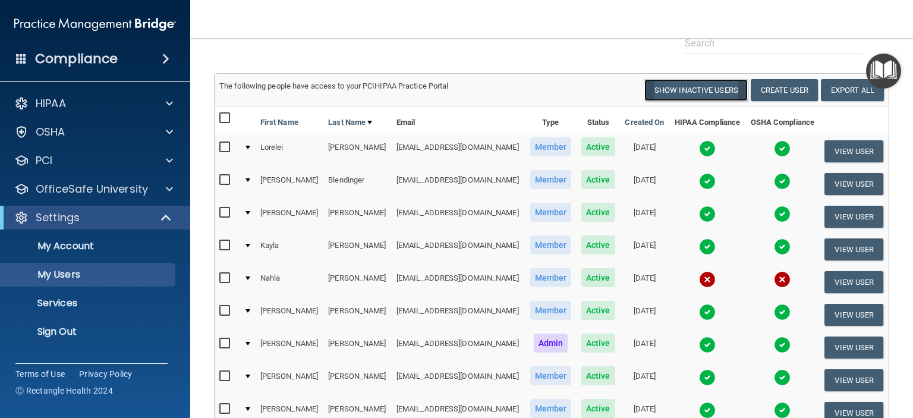
click at [699, 89] on button "Show Inactive Users" at bounding box center [696, 90] width 103 height 22
select select "20"
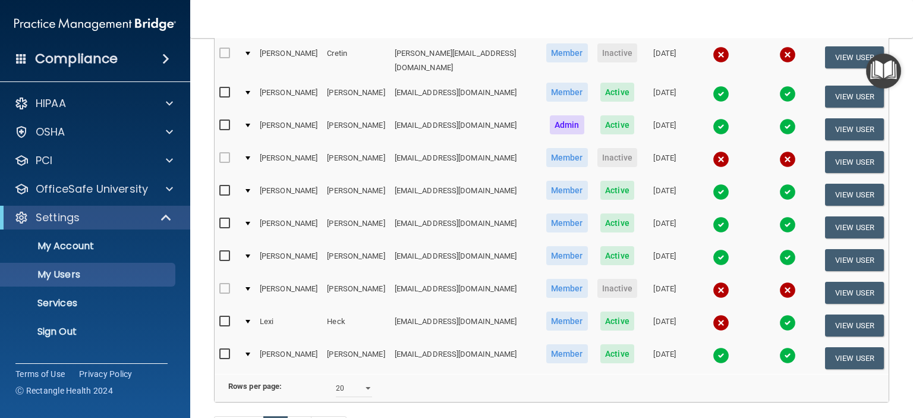
scroll to position [497, 0]
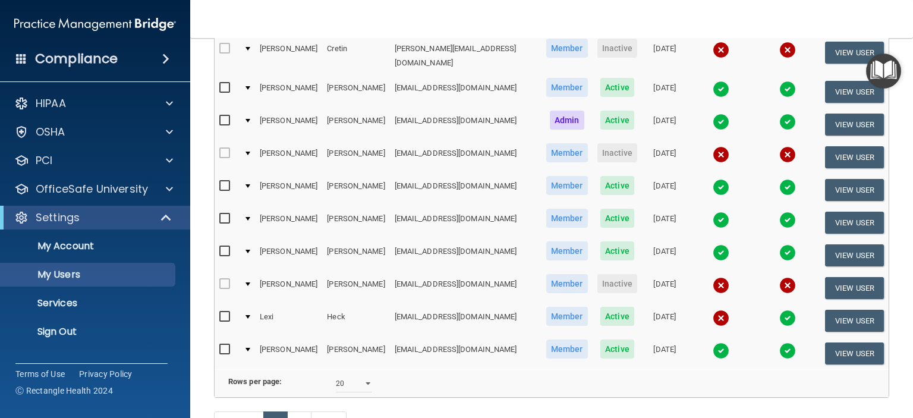
click at [780, 310] on img at bounding box center [788, 318] width 17 height 17
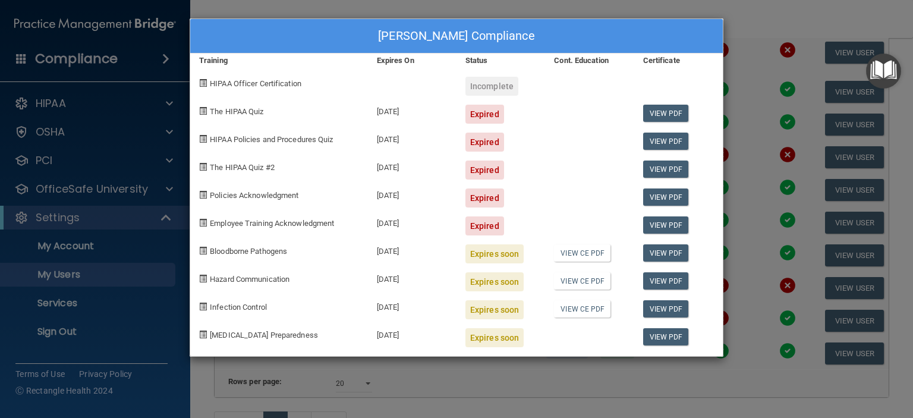
click at [752, 15] on div "[PERSON_NAME] Compliance Training Expires On Status Cont. Education Certificate…" at bounding box center [456, 209] width 913 height 418
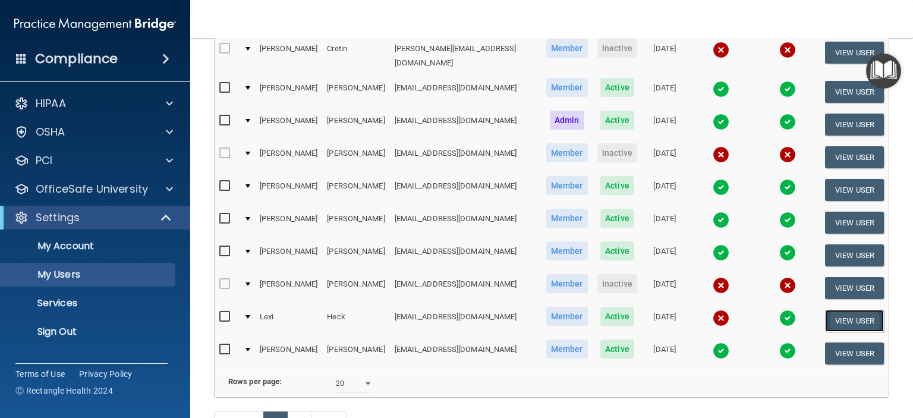
click at [844, 310] on button "View User" at bounding box center [854, 321] width 59 height 22
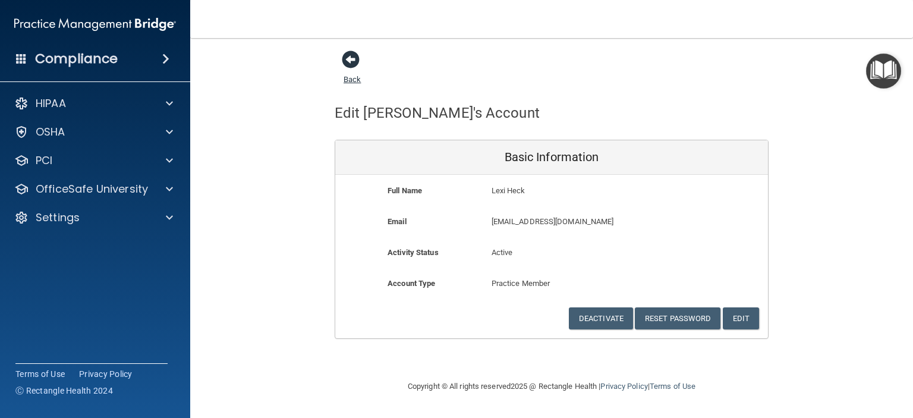
click at [347, 61] on span at bounding box center [351, 60] width 18 height 18
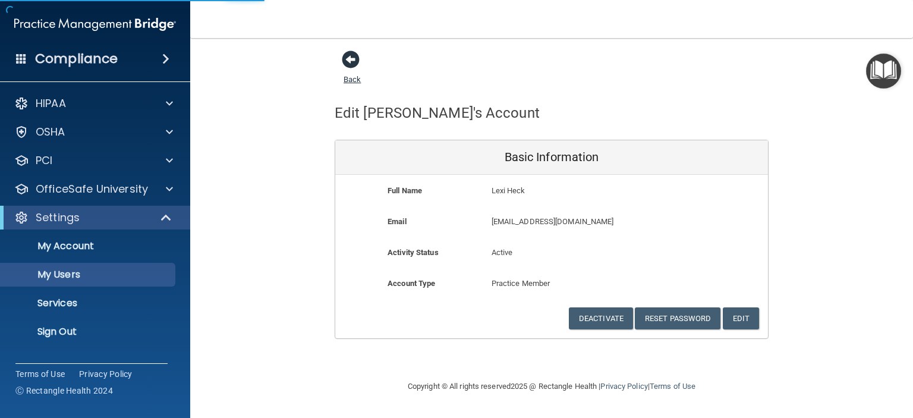
select select "20"
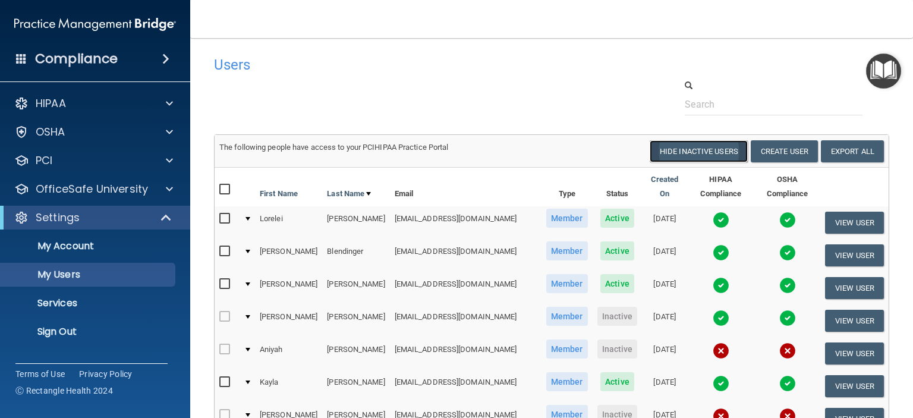
click at [692, 156] on button "Hide Inactive Users" at bounding box center [699, 151] width 98 height 22
select select "20"
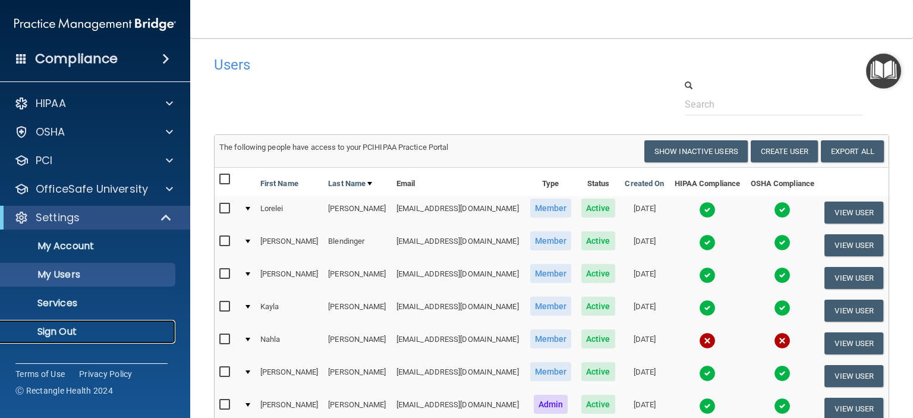
click at [76, 330] on p "Sign Out" at bounding box center [89, 332] width 162 height 12
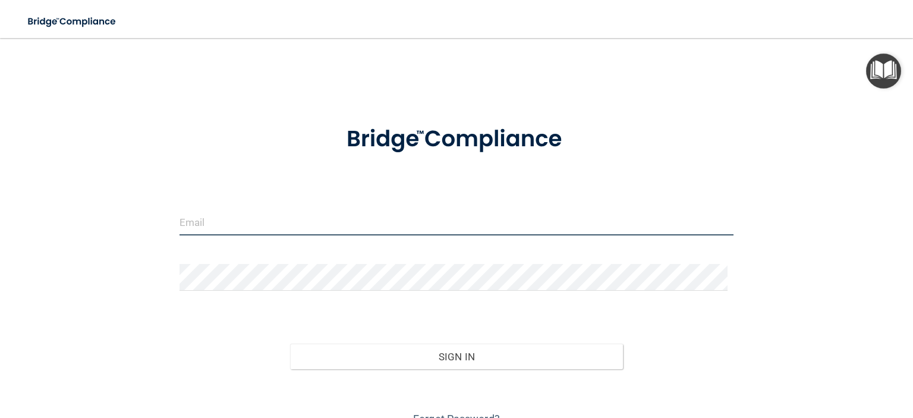
type input "[EMAIL_ADDRESS][DOMAIN_NAME]"
